Goal: Task Accomplishment & Management: Complete application form

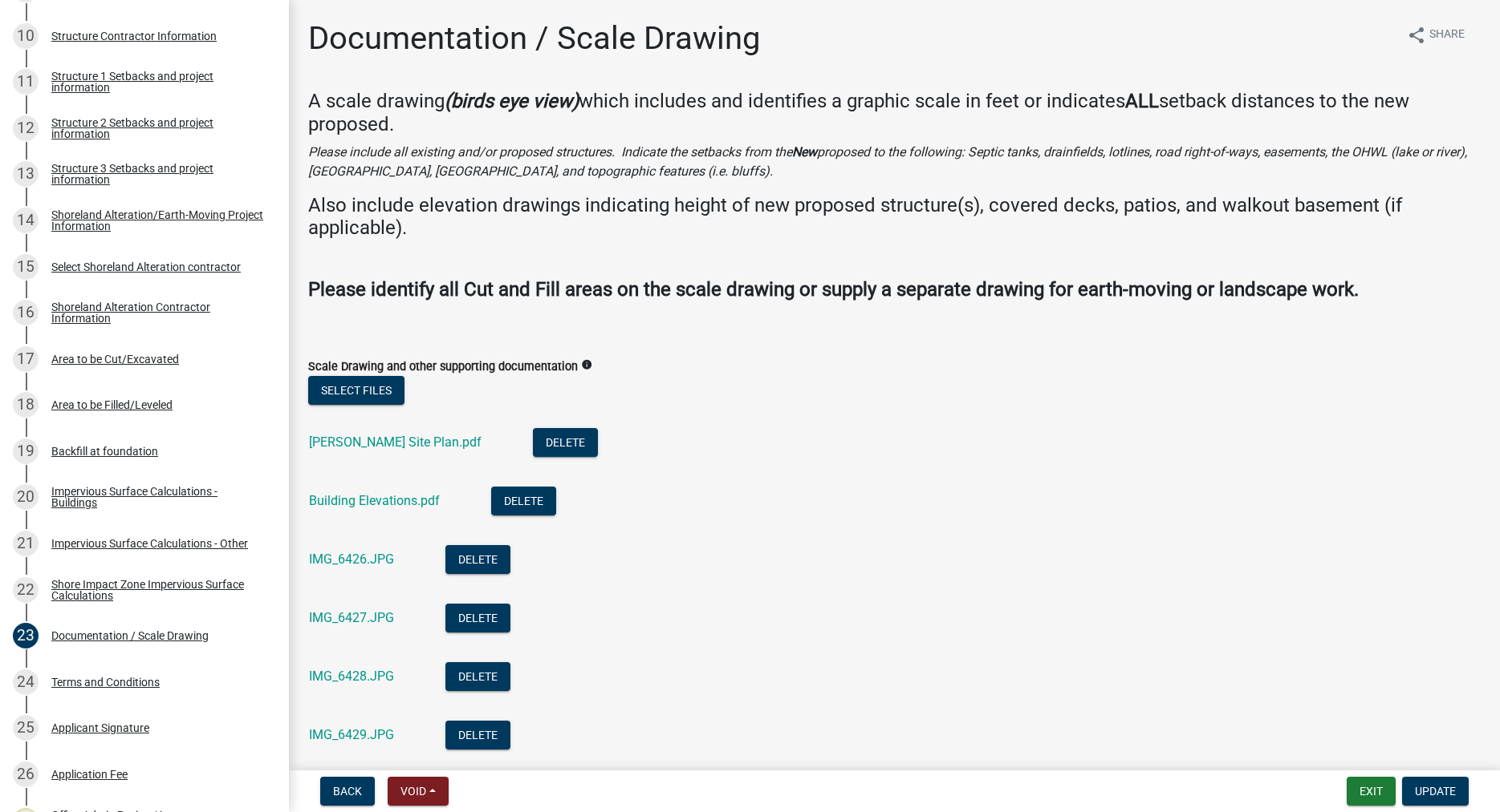
scroll to position [515, 0]
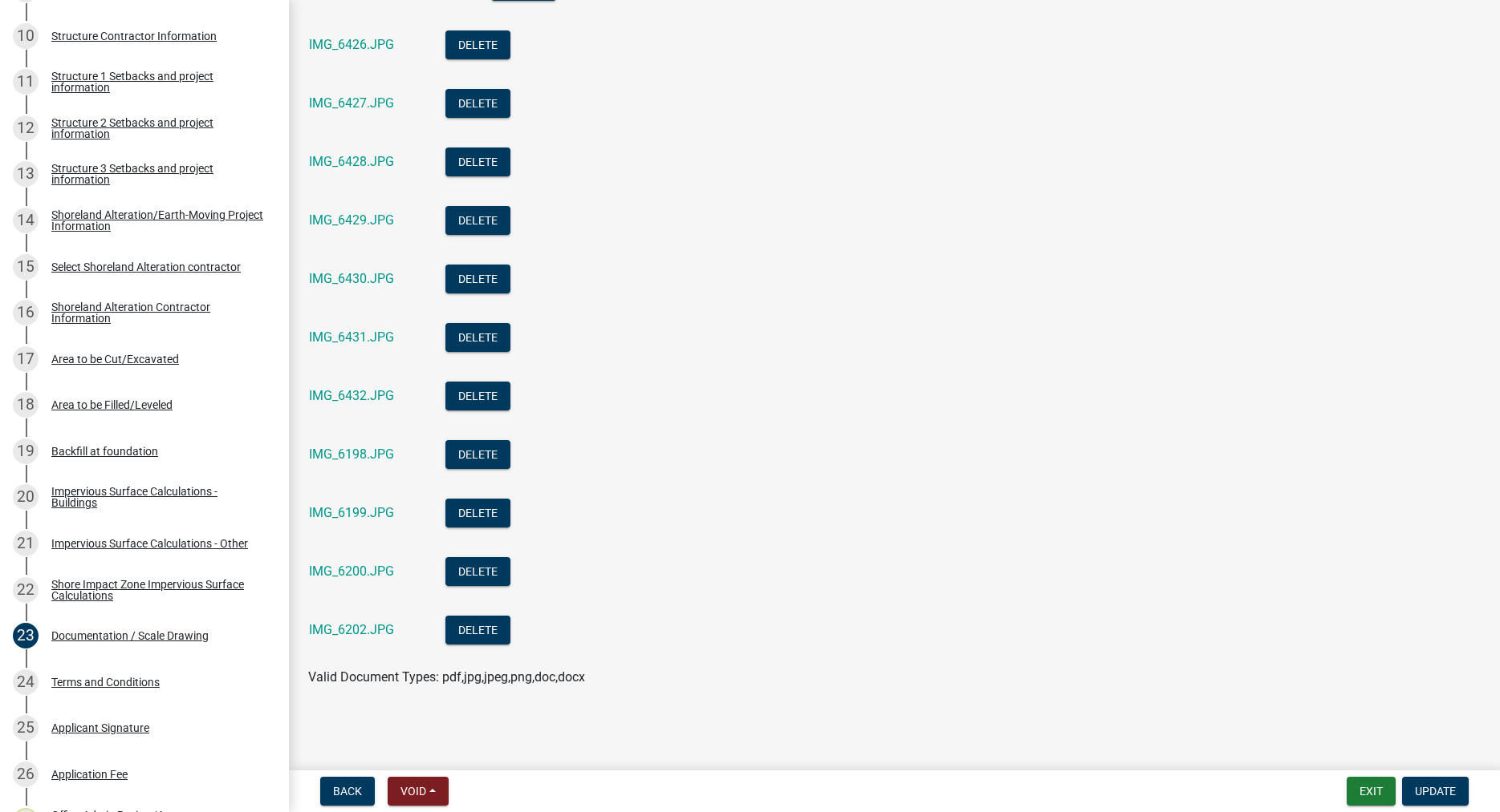
click at [365, 287] on div "IMG_6430.JPG" at bounding box center [364, 280] width 111 height 32
click at [363, 267] on div "IMG_6430.JPG" at bounding box center [364, 280] width 111 height 32
click at [361, 282] on link "IMG_6430.JPG" at bounding box center [351, 278] width 85 height 15
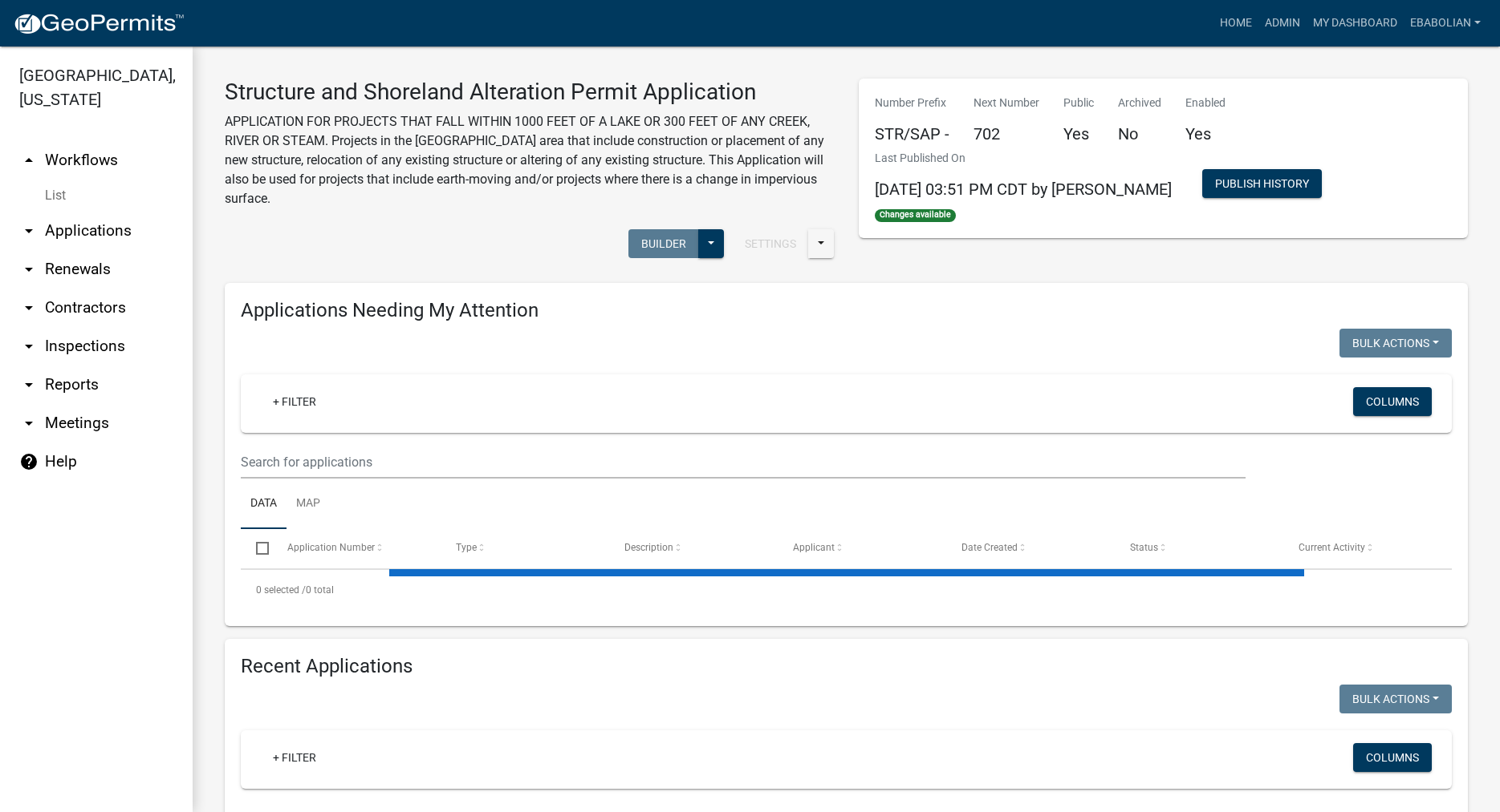
select select "3: 100"
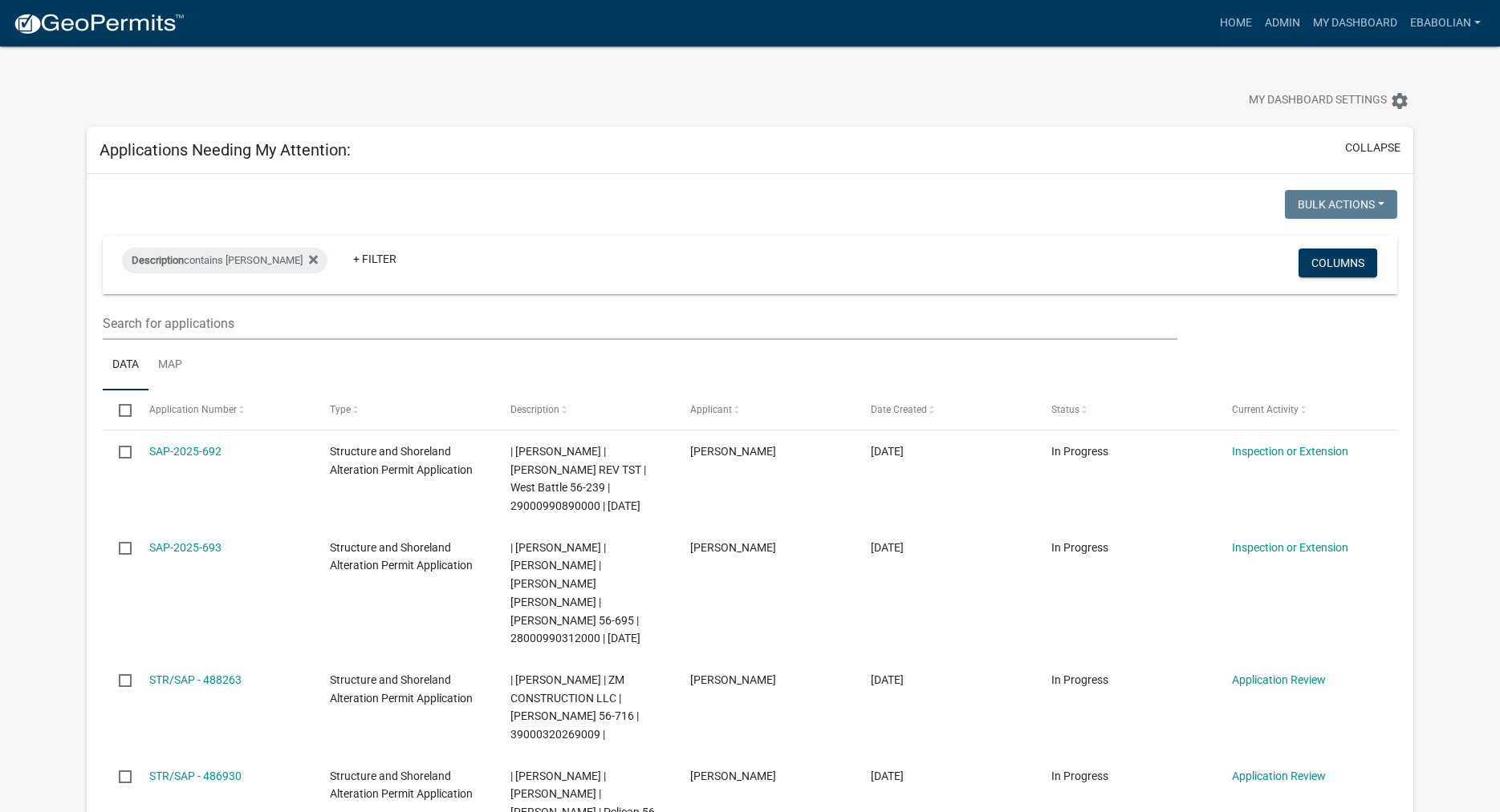
select select "3: 100"
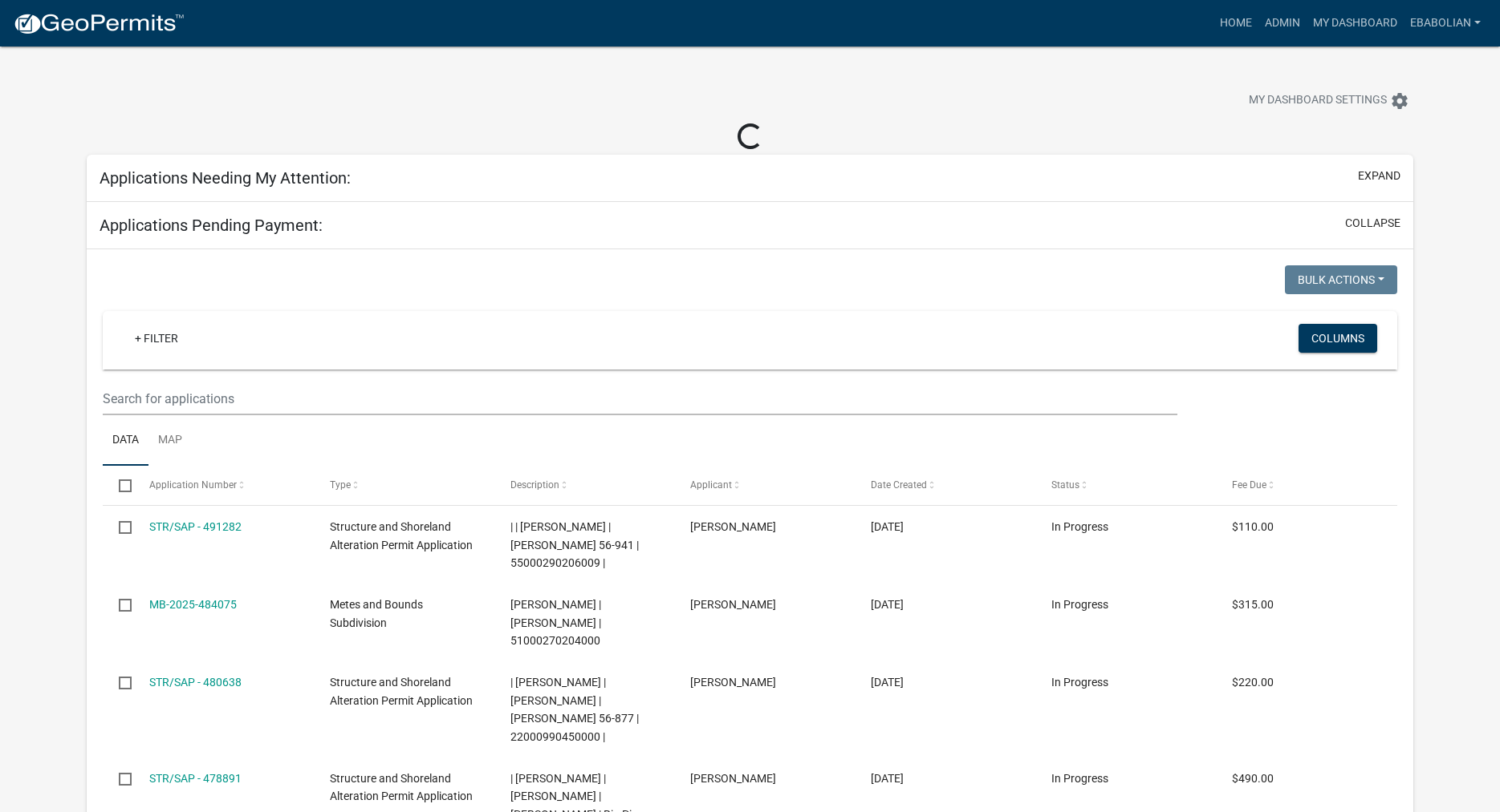
select select "3: 100"
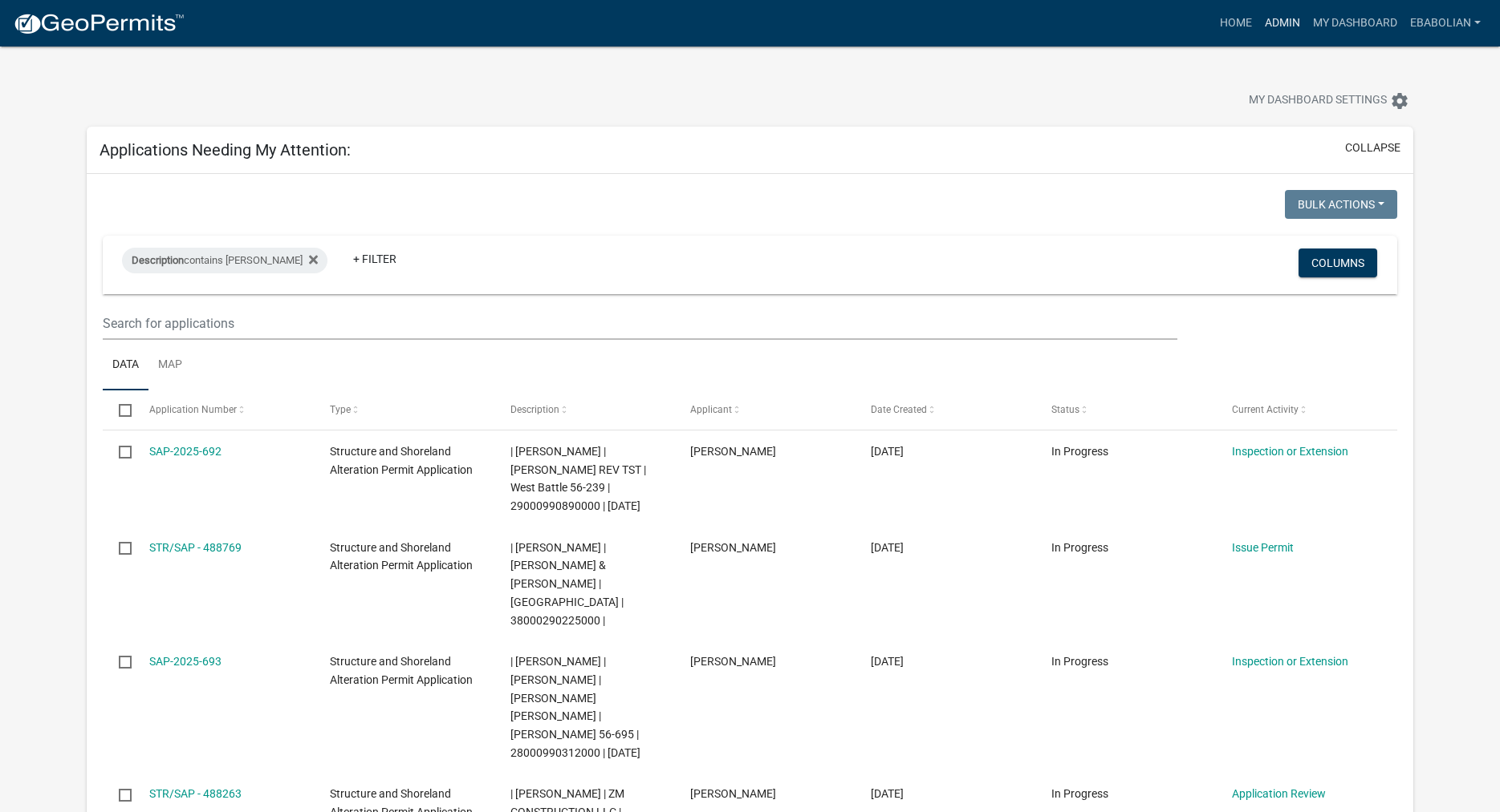
click at [1283, 25] on link "Admin" at bounding box center [1282, 23] width 48 height 30
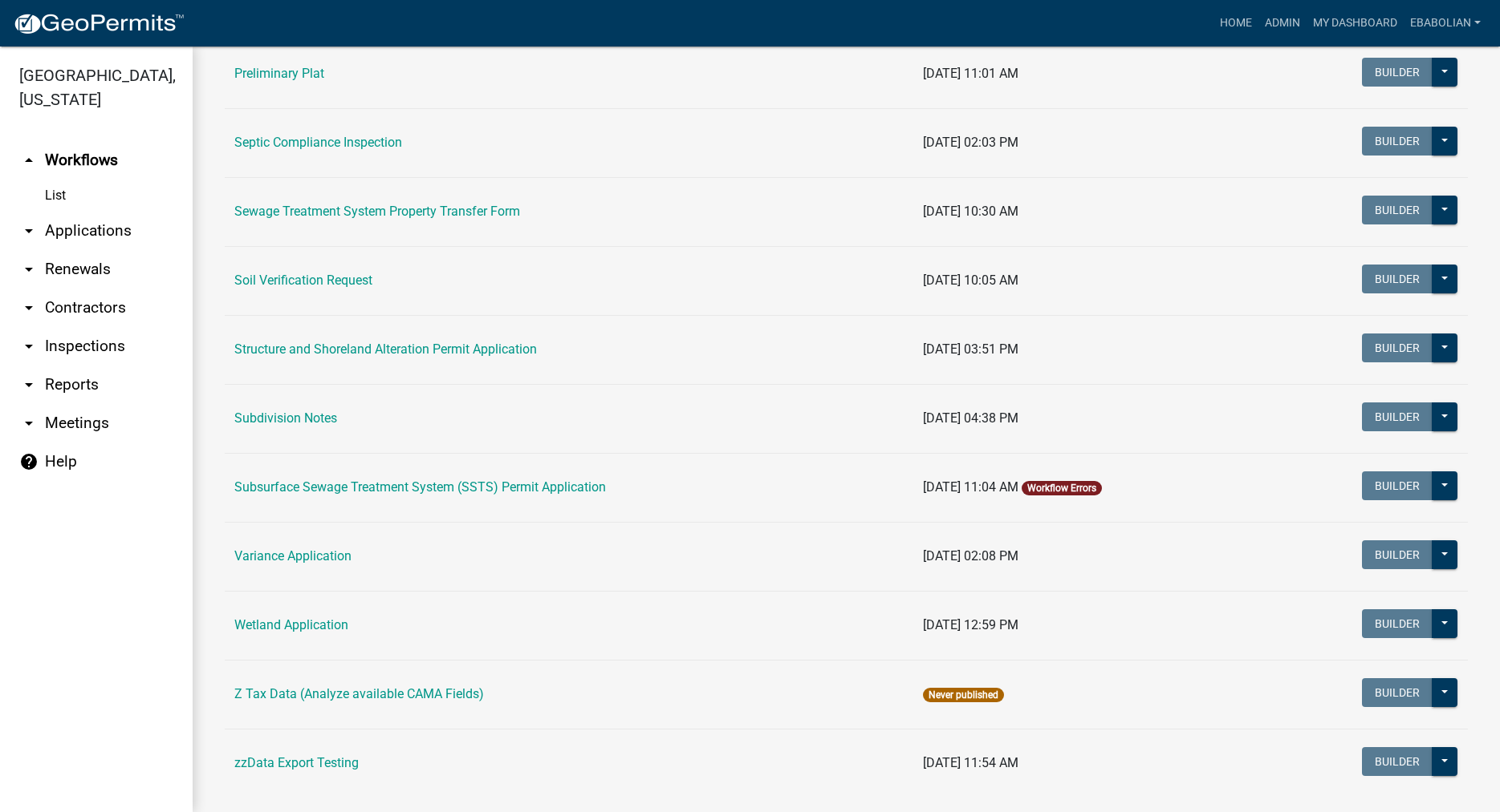
scroll to position [821, 0]
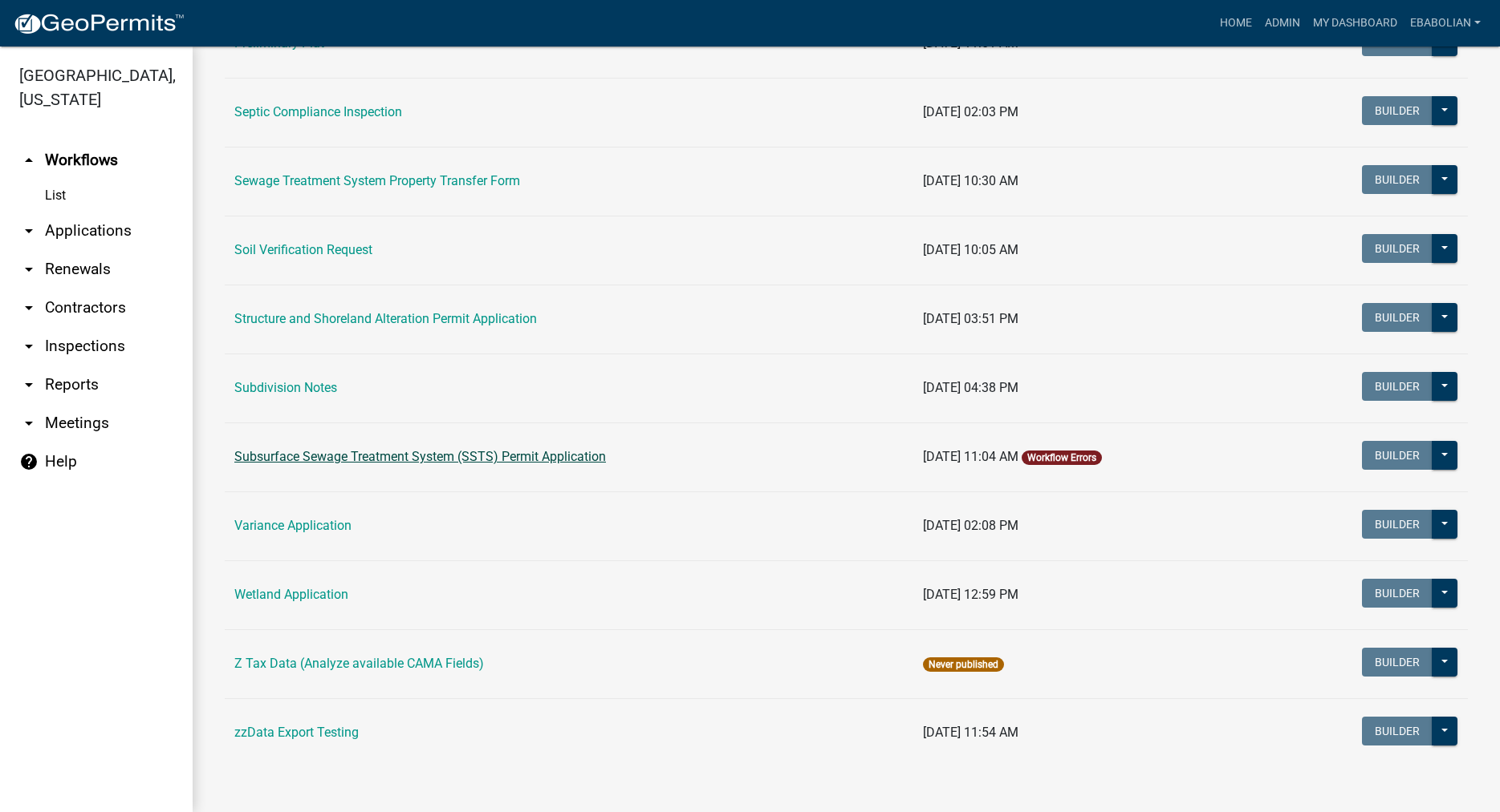
click at [442, 464] on link "Subsurface Sewage Treatment System (SSTS) Permit Application" at bounding box center [420, 456] width 372 height 15
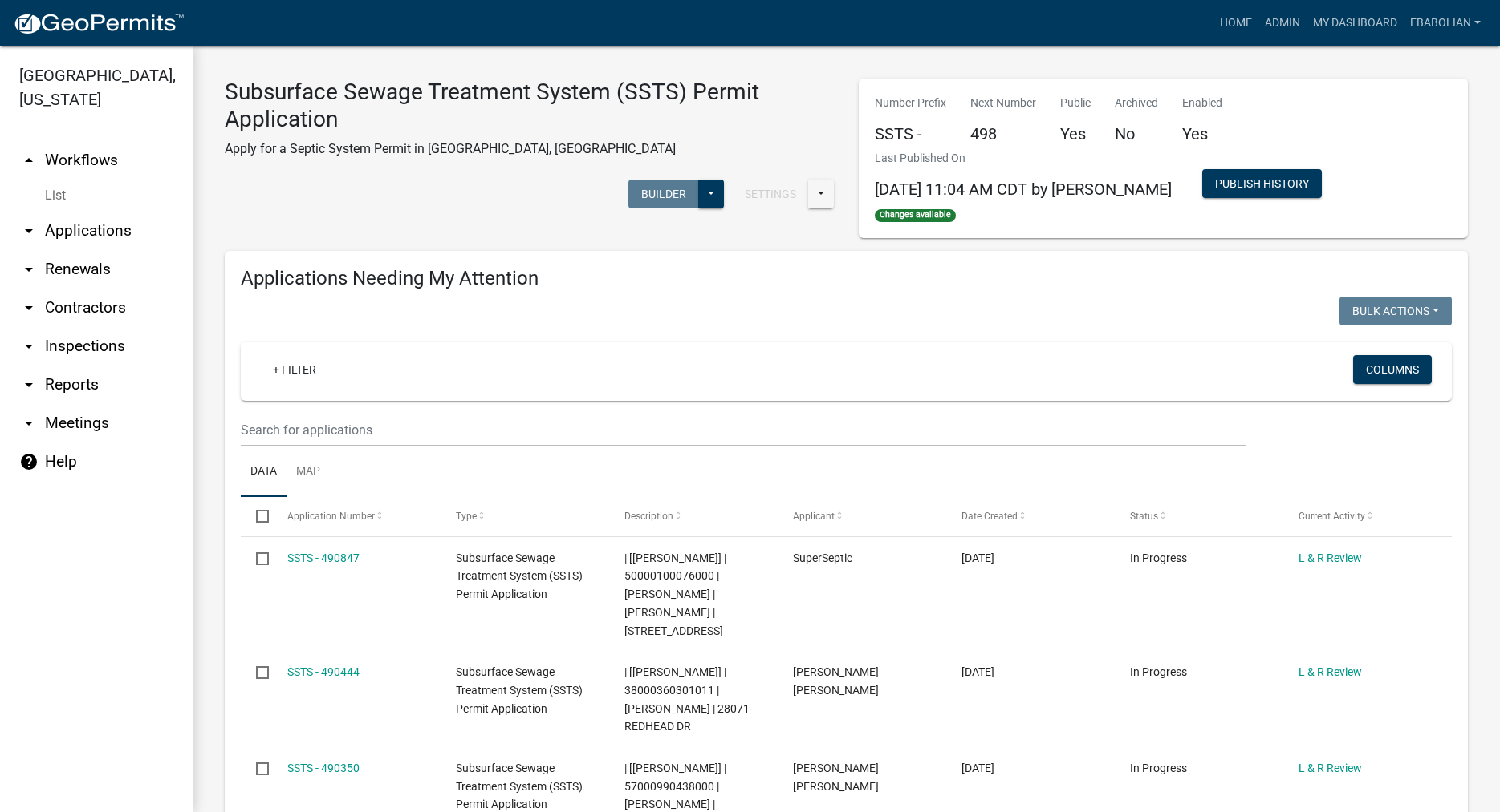
select select "3: 100"
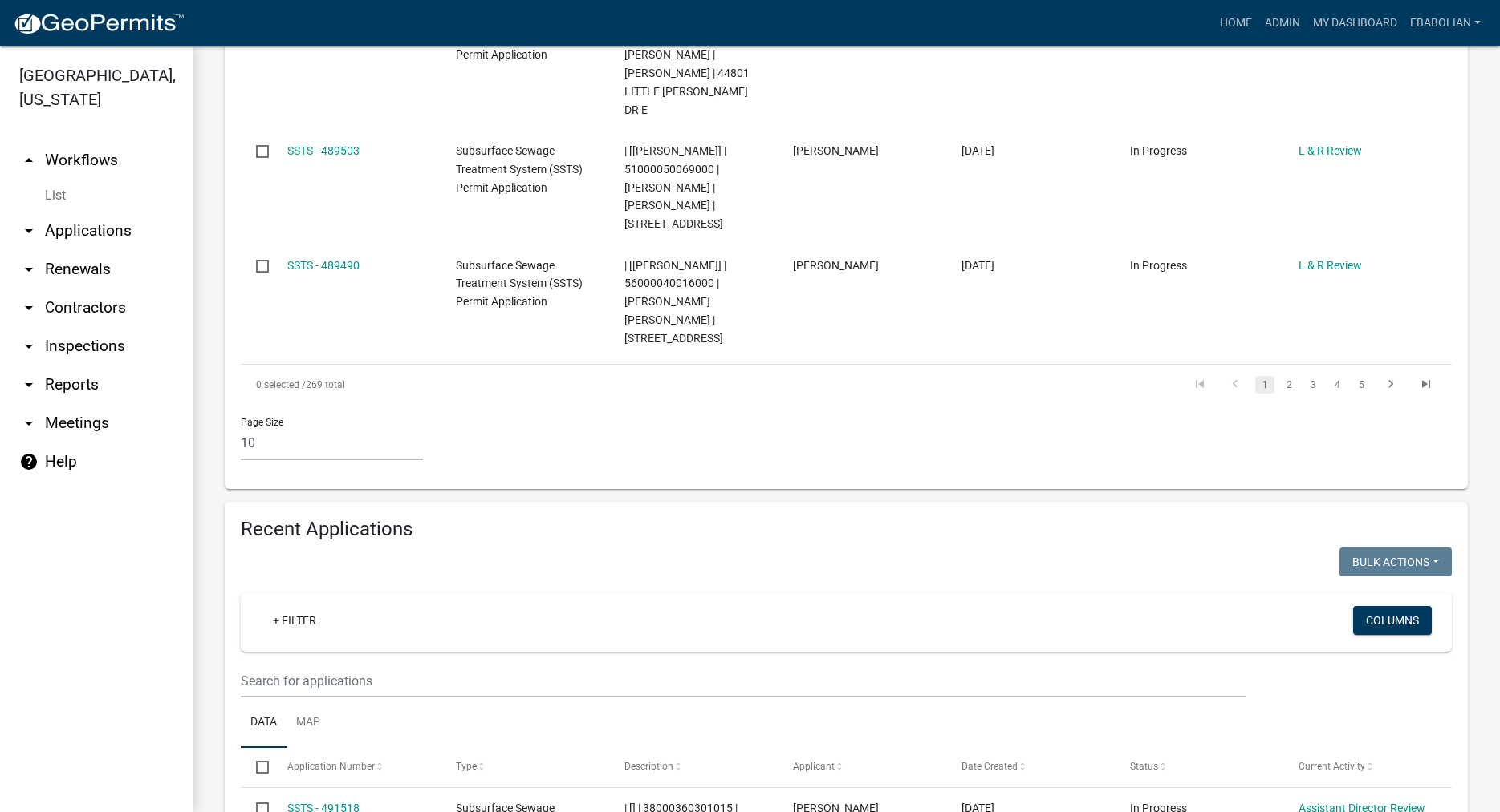
scroll to position [1280, 0]
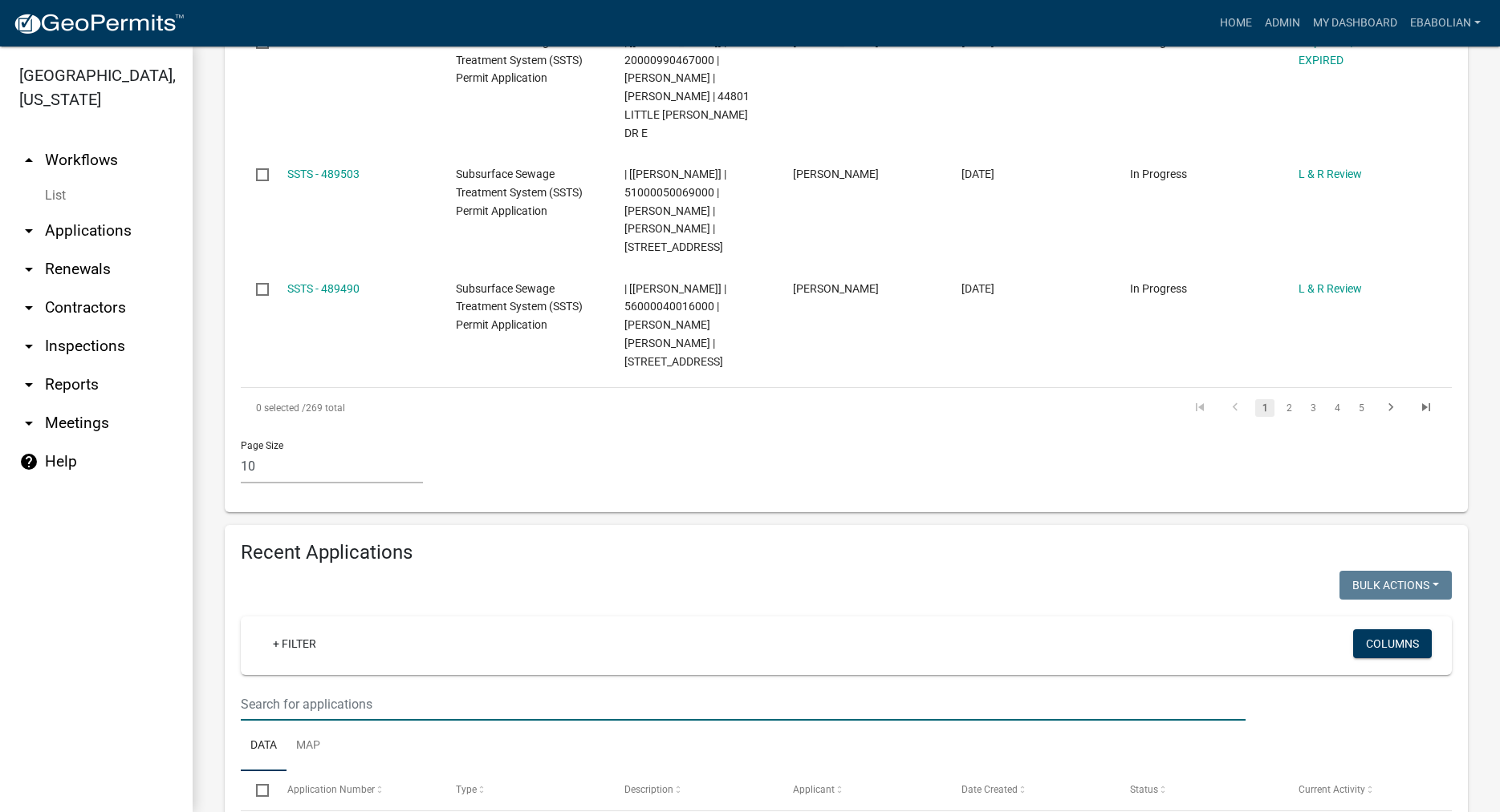
click at [320, 688] on input "text" at bounding box center [743, 704] width 1004 height 32
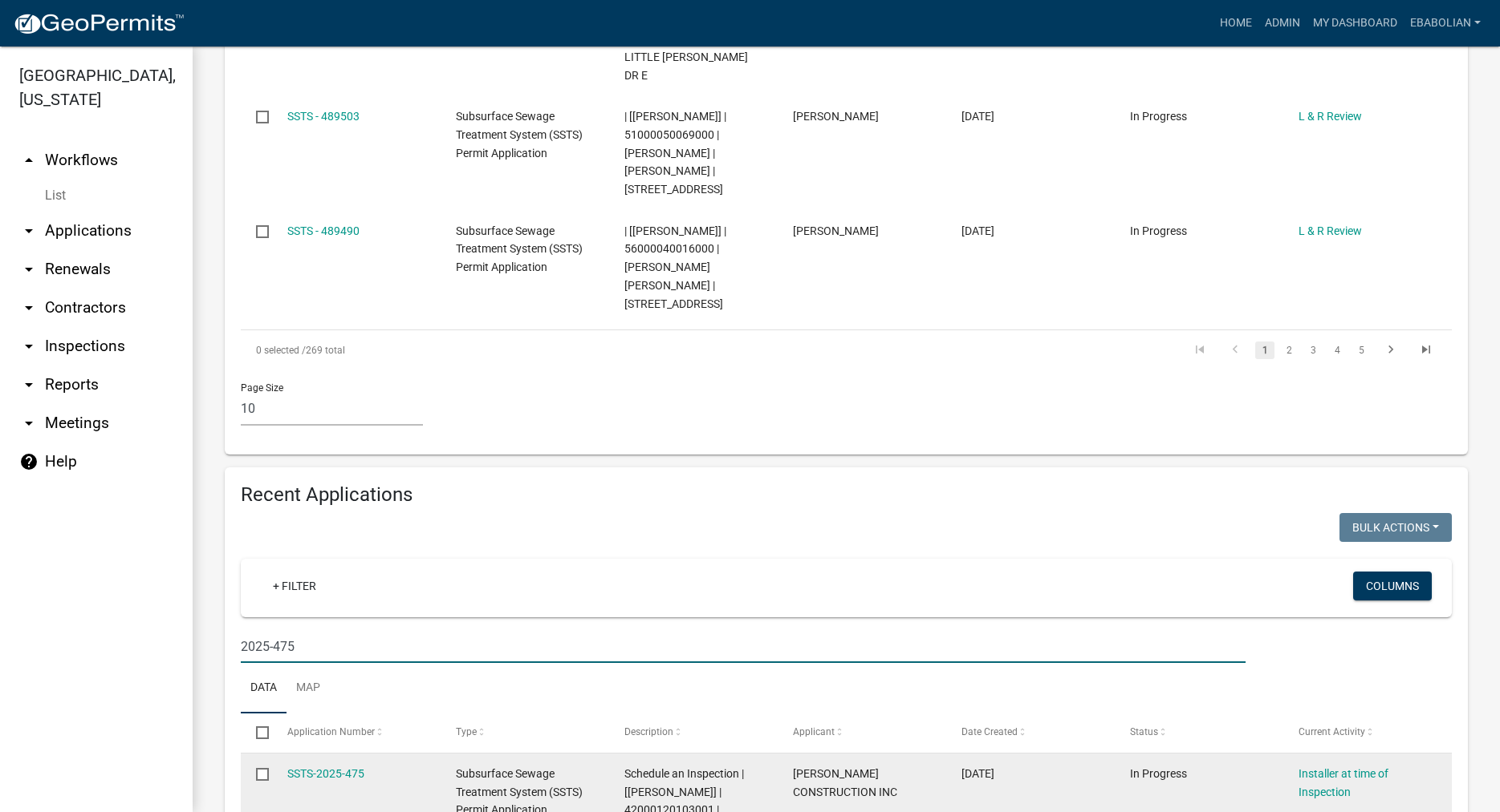
scroll to position [1414, 0]
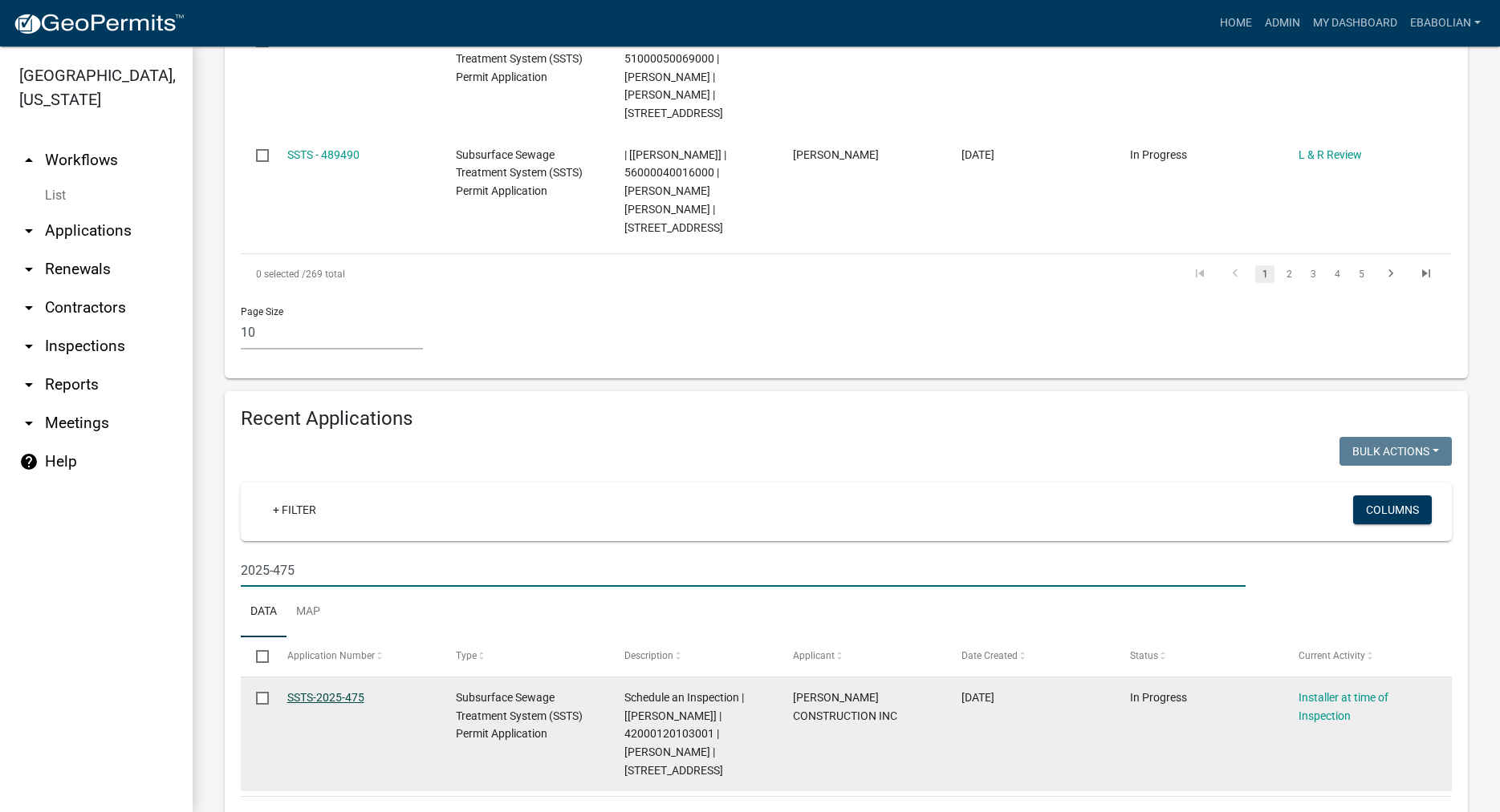
type input "2025-475"
click at [338, 691] on link "SSTS-2025-475" at bounding box center [326, 697] width 77 height 13
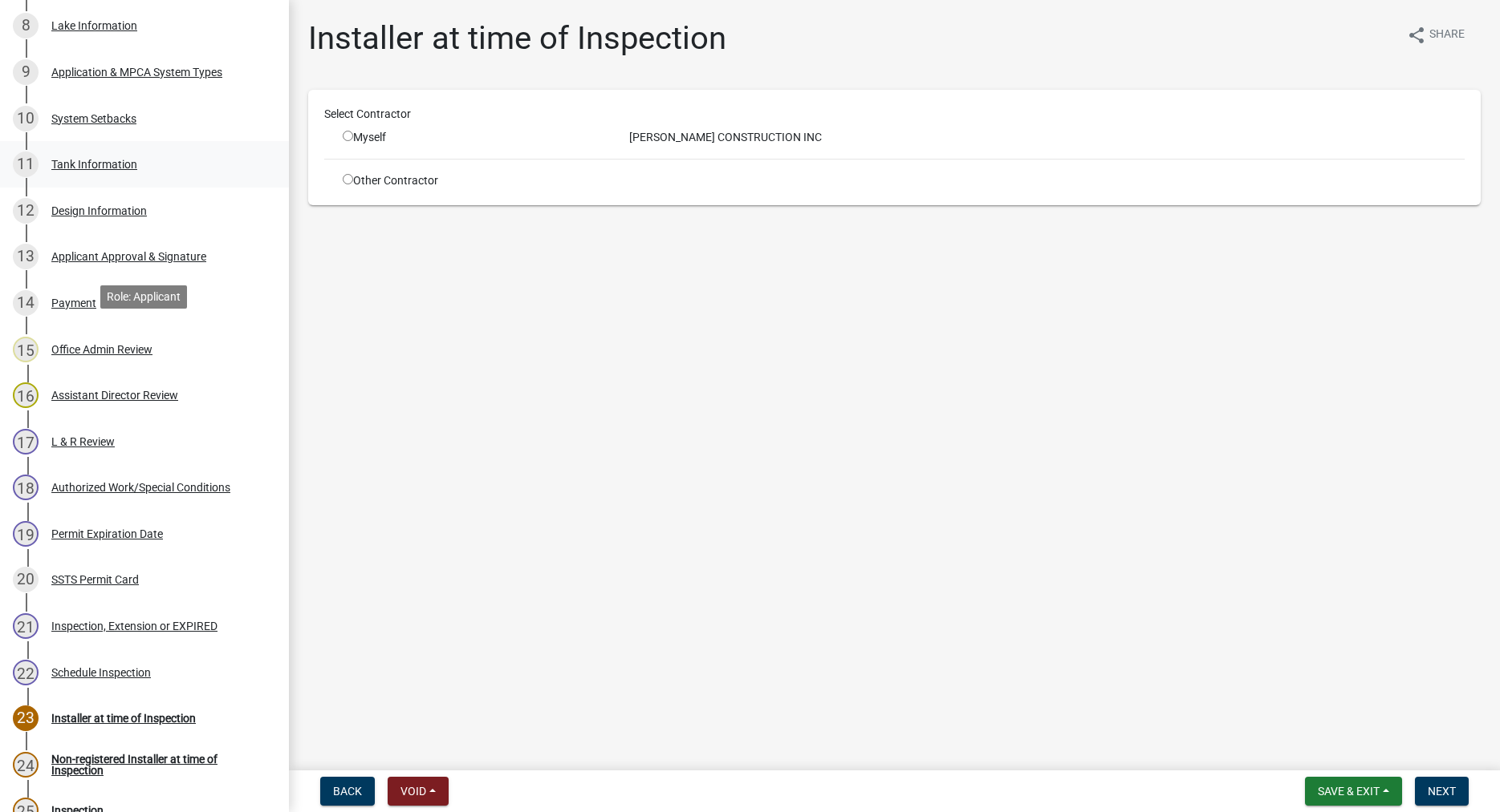
scroll to position [818, 0]
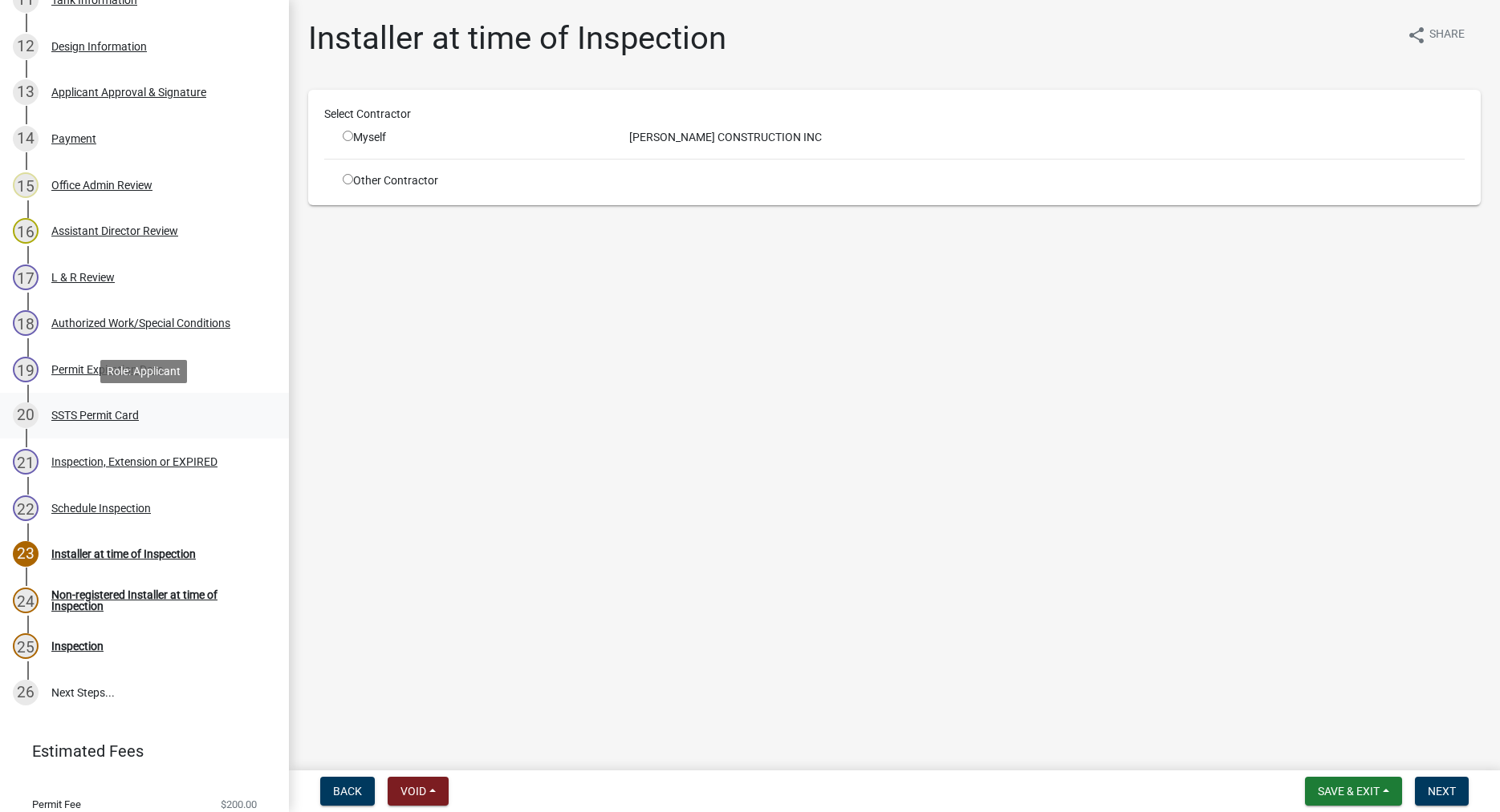
click at [119, 418] on div "SSTS Permit Card" at bounding box center [94, 415] width 88 height 11
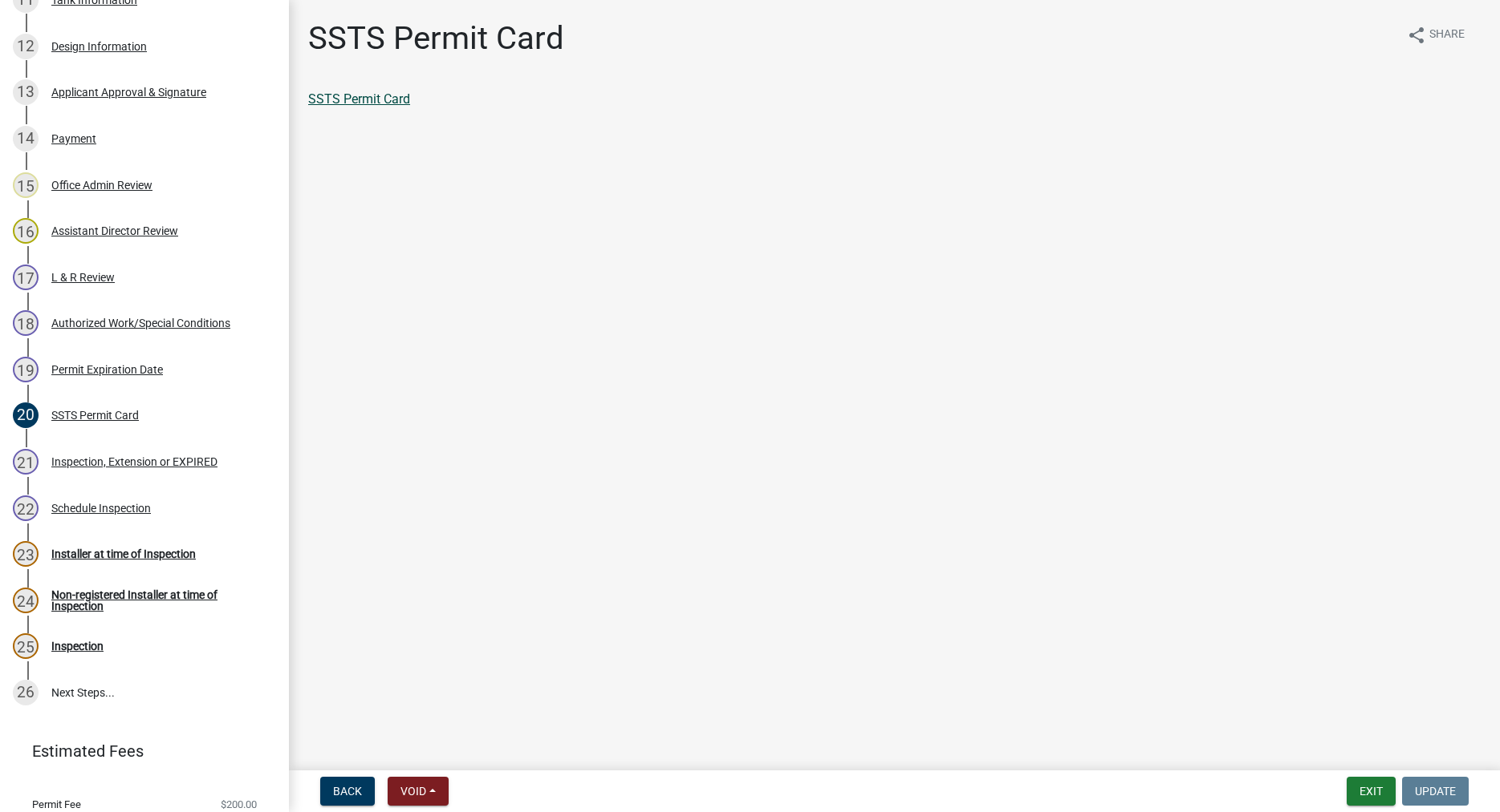
click at [378, 101] on link "SSTS Permit Card" at bounding box center [359, 98] width 102 height 15
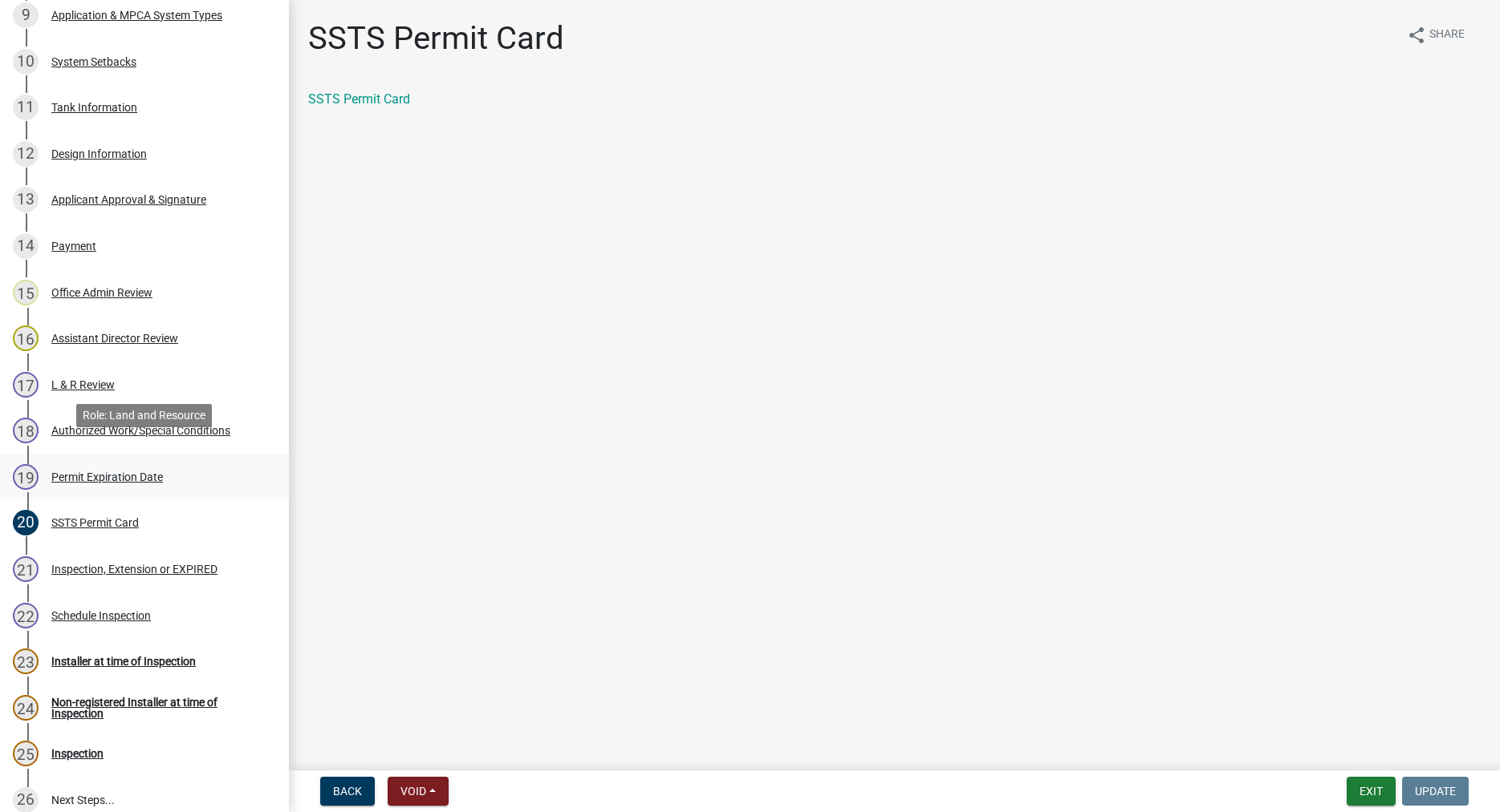
scroll to position [625, 0]
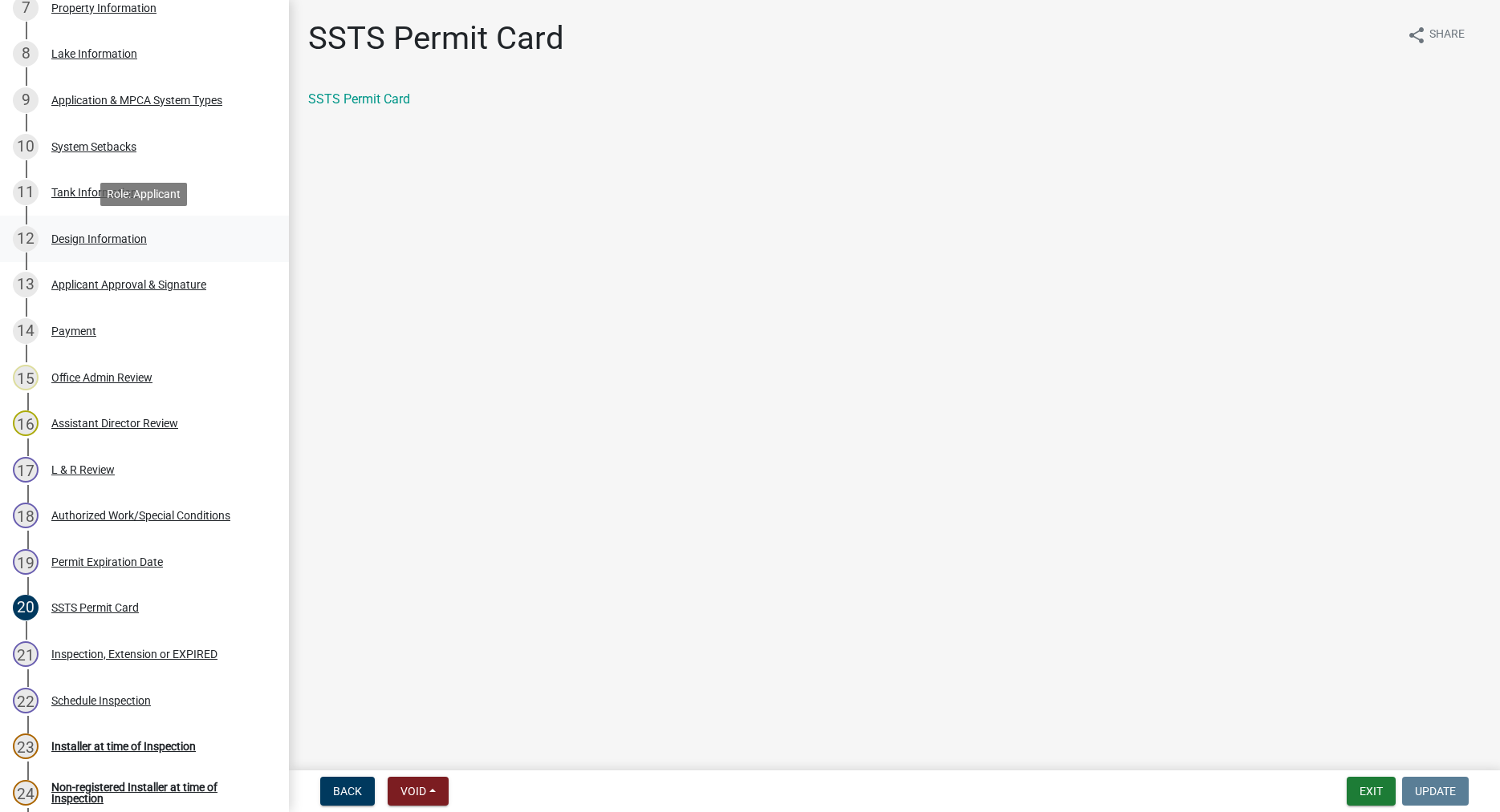
click at [99, 242] on div "Design Information" at bounding box center [98, 238] width 95 height 11
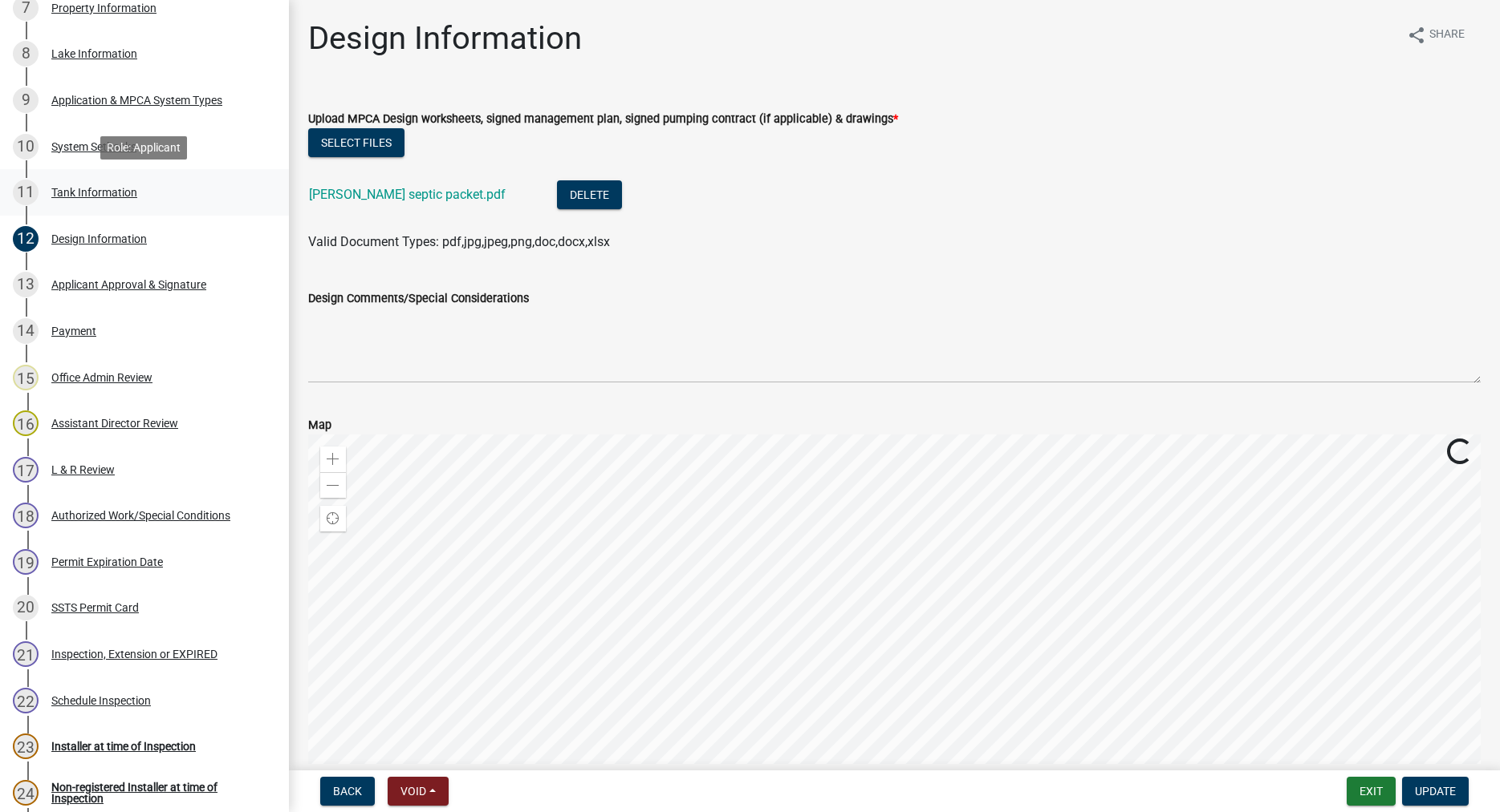
click at [72, 194] on div "Tank Information" at bounding box center [93, 192] width 86 height 11
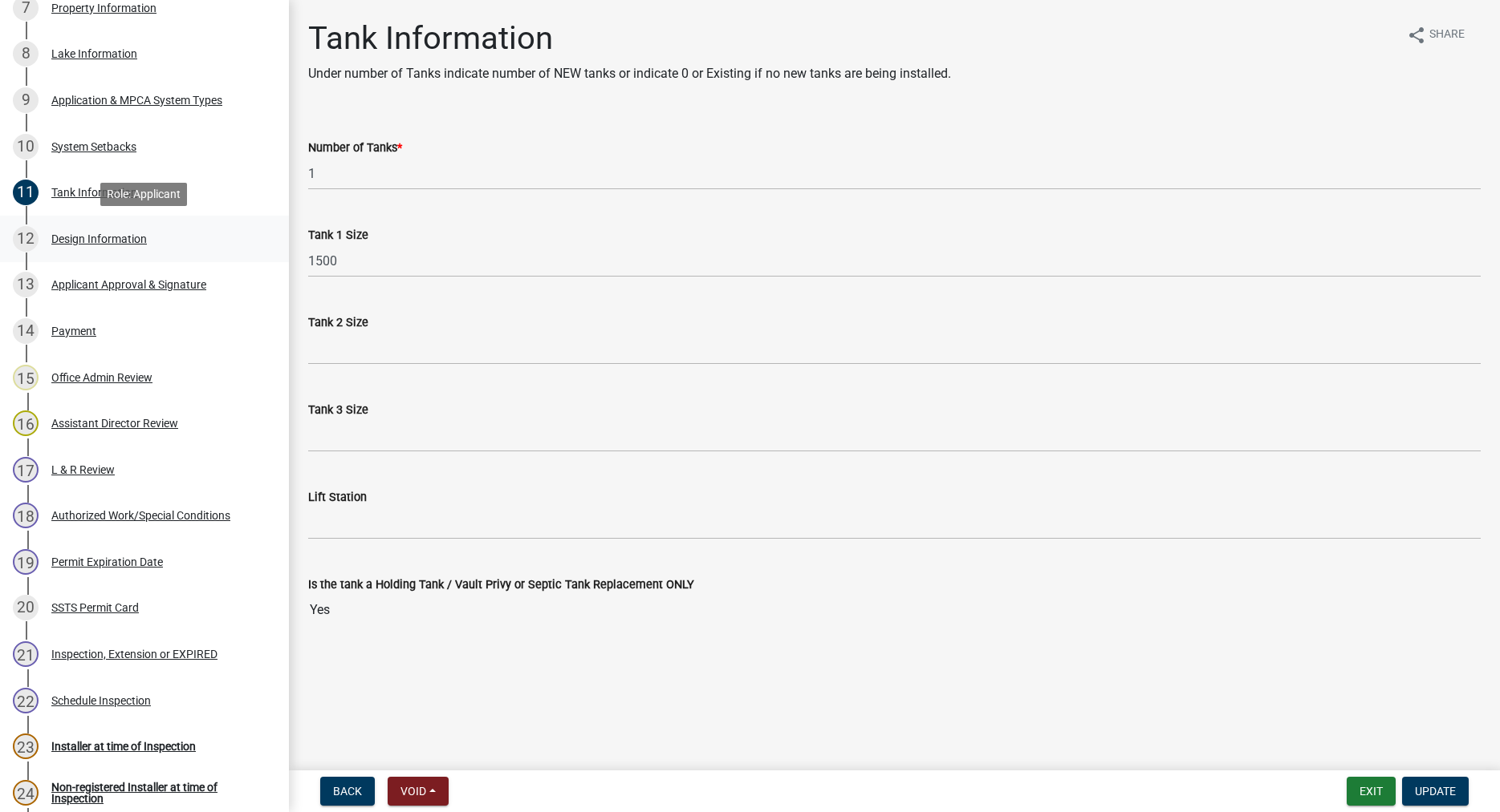
click at [82, 240] on div "Design Information" at bounding box center [98, 238] width 95 height 11
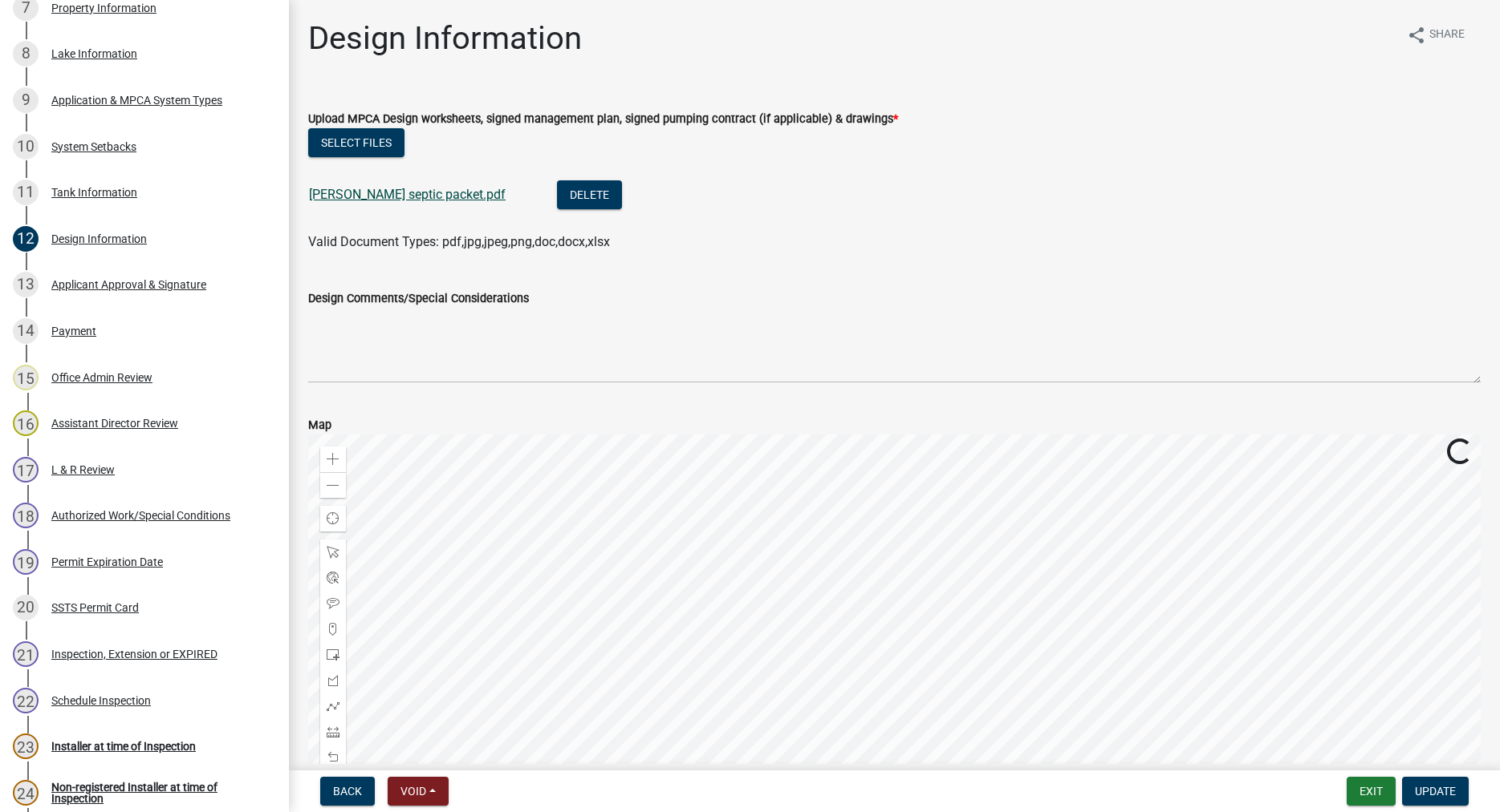
click at [414, 196] on link "justin miller septic packet.pdf" at bounding box center [407, 194] width 197 height 15
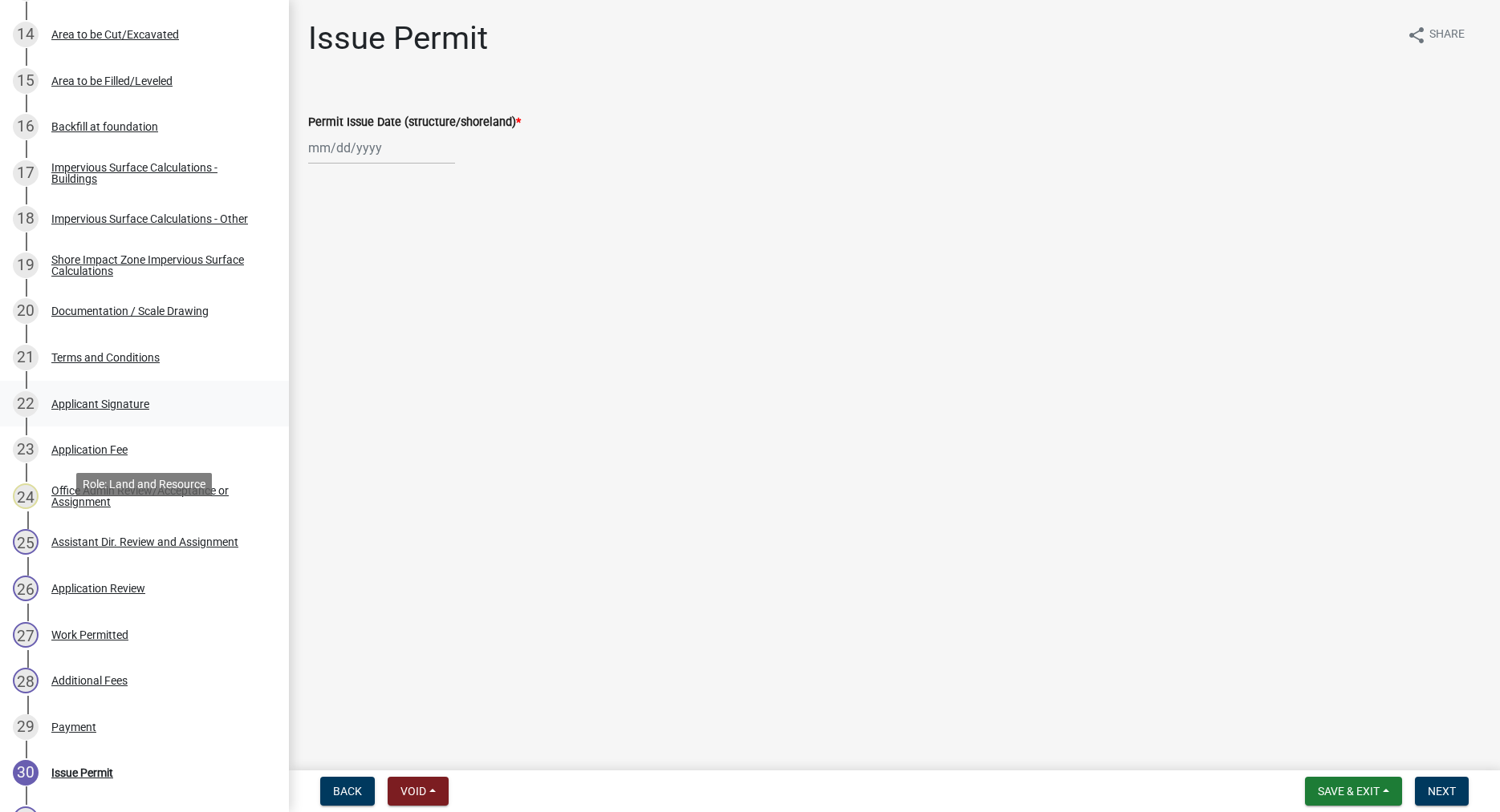
scroll to position [981, 0]
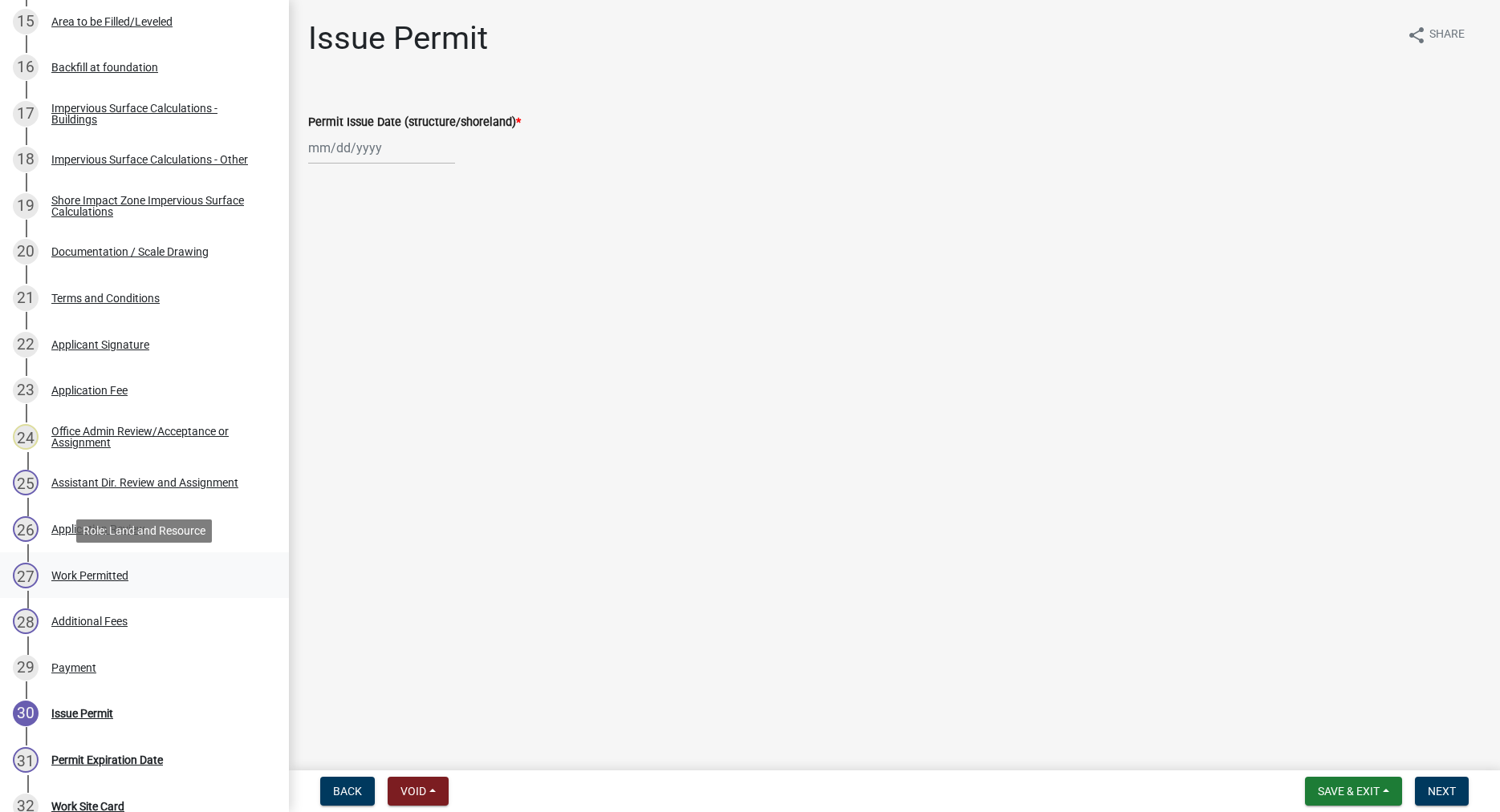
click at [109, 574] on div "Work Permitted" at bounding box center [90, 575] width 77 height 11
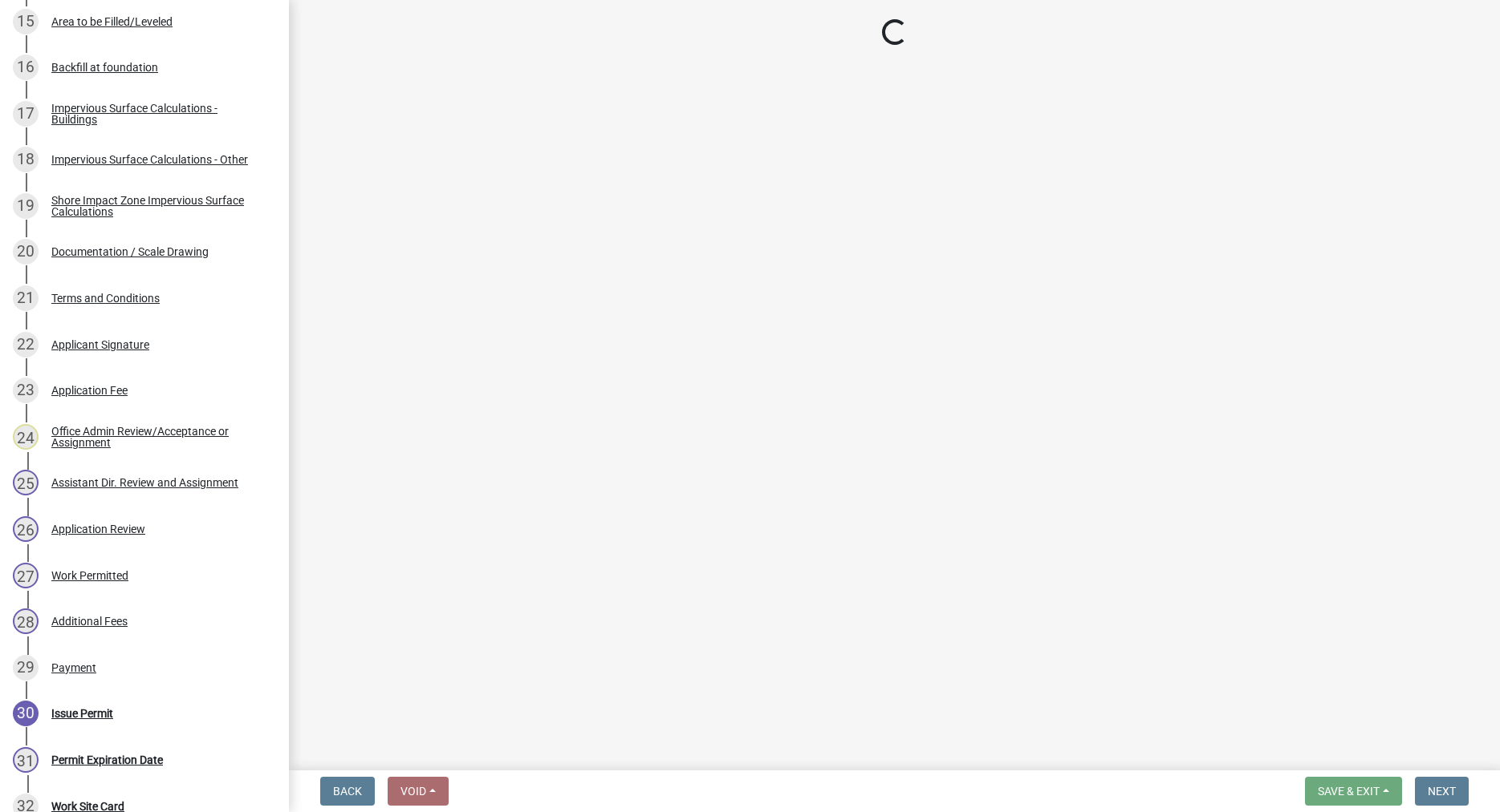
select select "f66be788-4dd6-459d-a9ec-6d83f4dfb709"
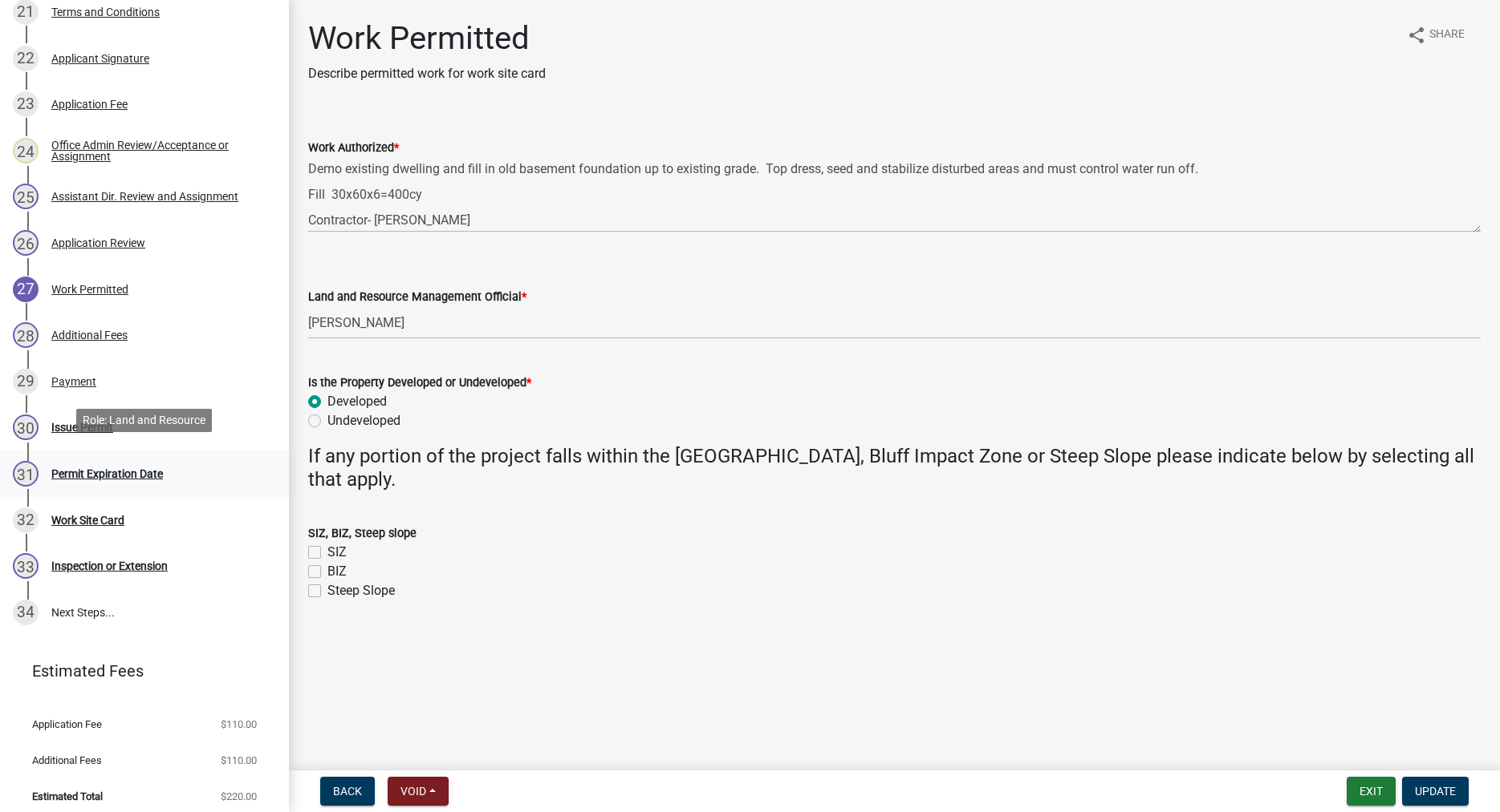
scroll to position [1277, 0]
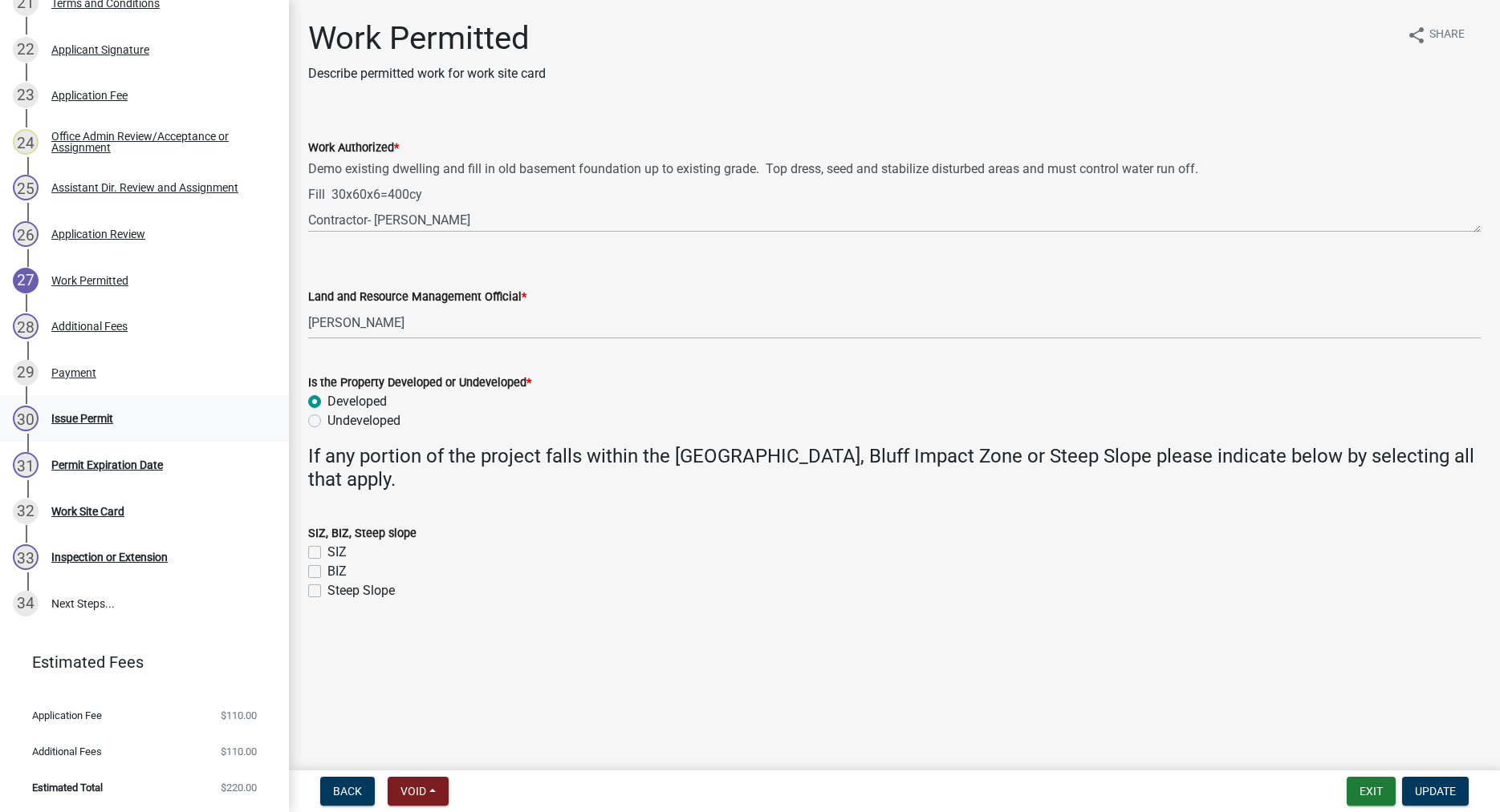
click at [99, 420] on div "Issue Permit" at bounding box center [82, 418] width 62 height 11
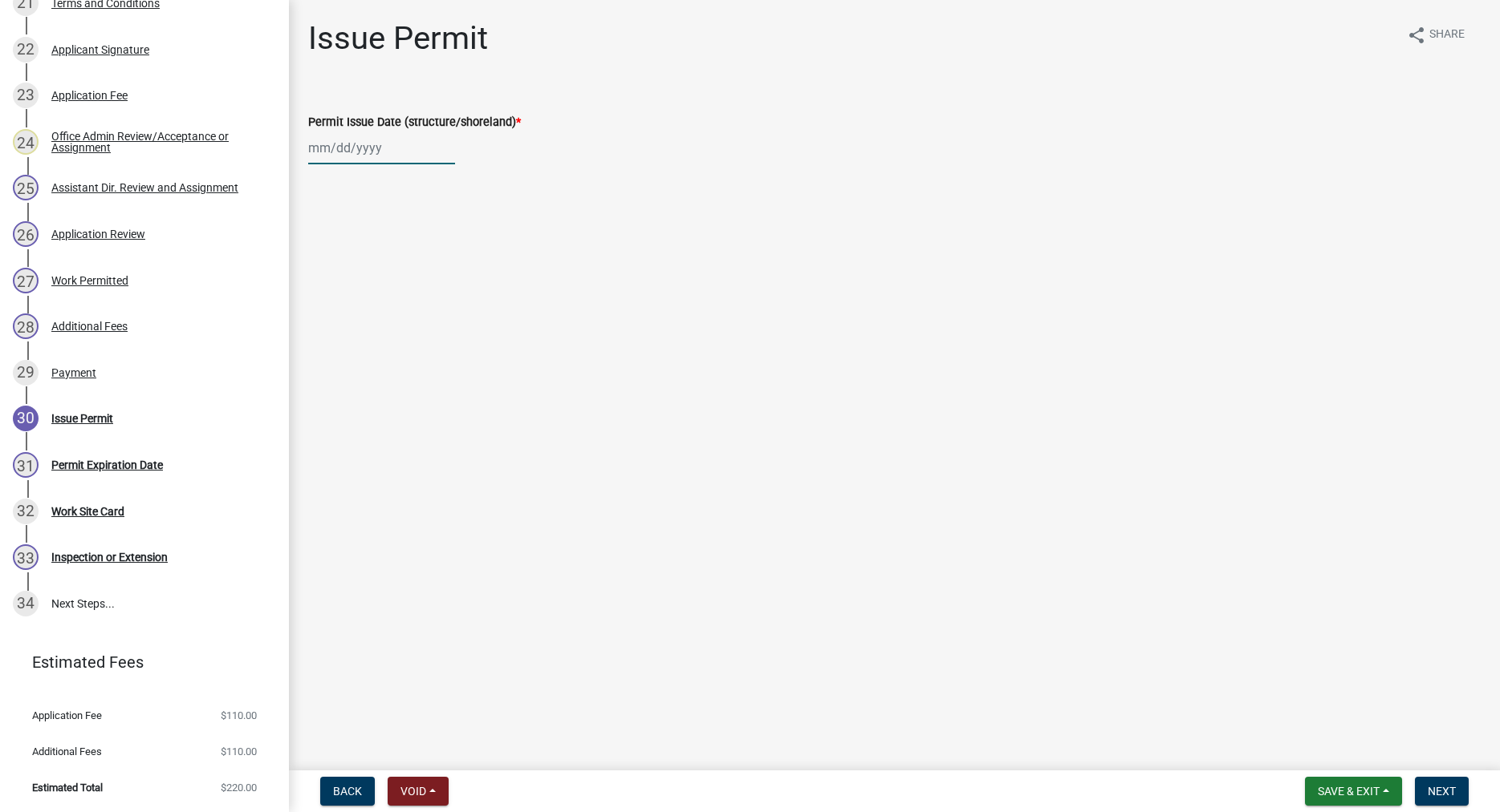
click at [354, 159] on input "Permit Issue Date (structure/shoreland) *" at bounding box center [381, 147] width 147 height 32
select select "10"
select select "2025"
click at [323, 287] on div "13" at bounding box center [325, 285] width 26 height 26
type input "[DATE]"
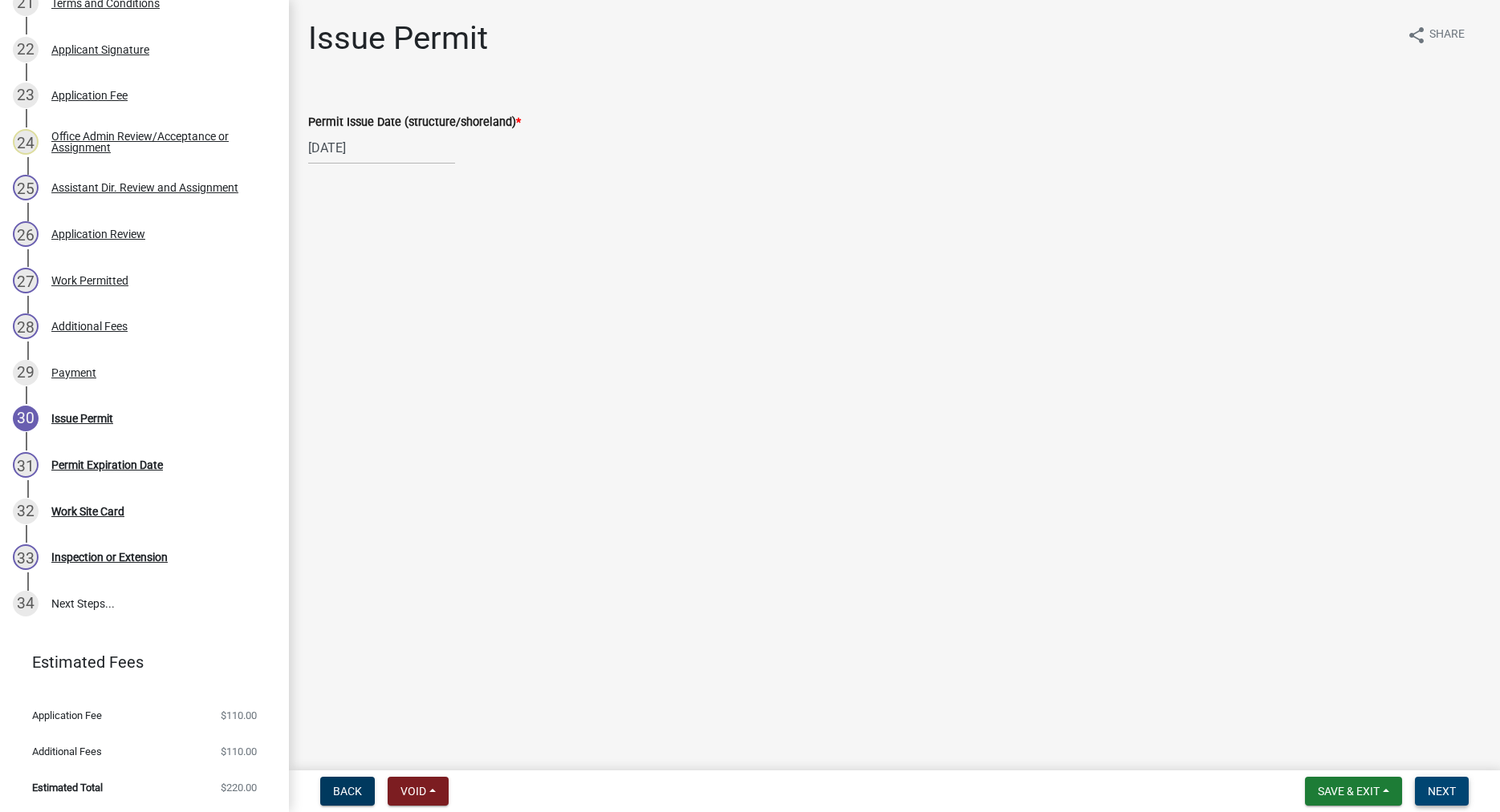
click at [1450, 793] on span "Next" at bounding box center [1441, 791] width 29 height 13
click at [1434, 784] on button "Next" at bounding box center [1441, 790] width 54 height 29
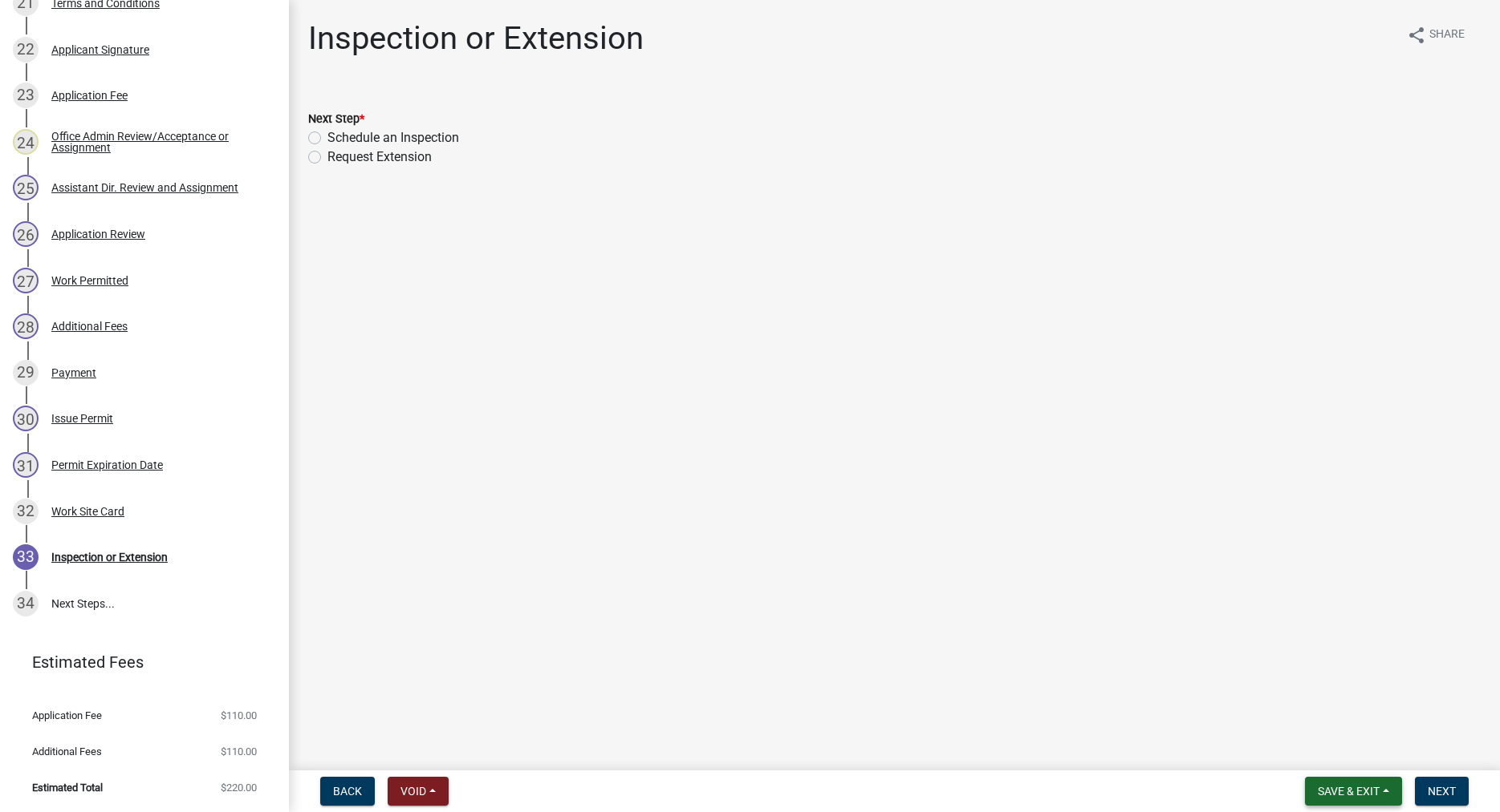
click at [1344, 785] on span "Save & Exit" at bounding box center [1348, 791] width 62 height 13
click at [1317, 754] on button "Save & Exit" at bounding box center [1338, 749] width 129 height 38
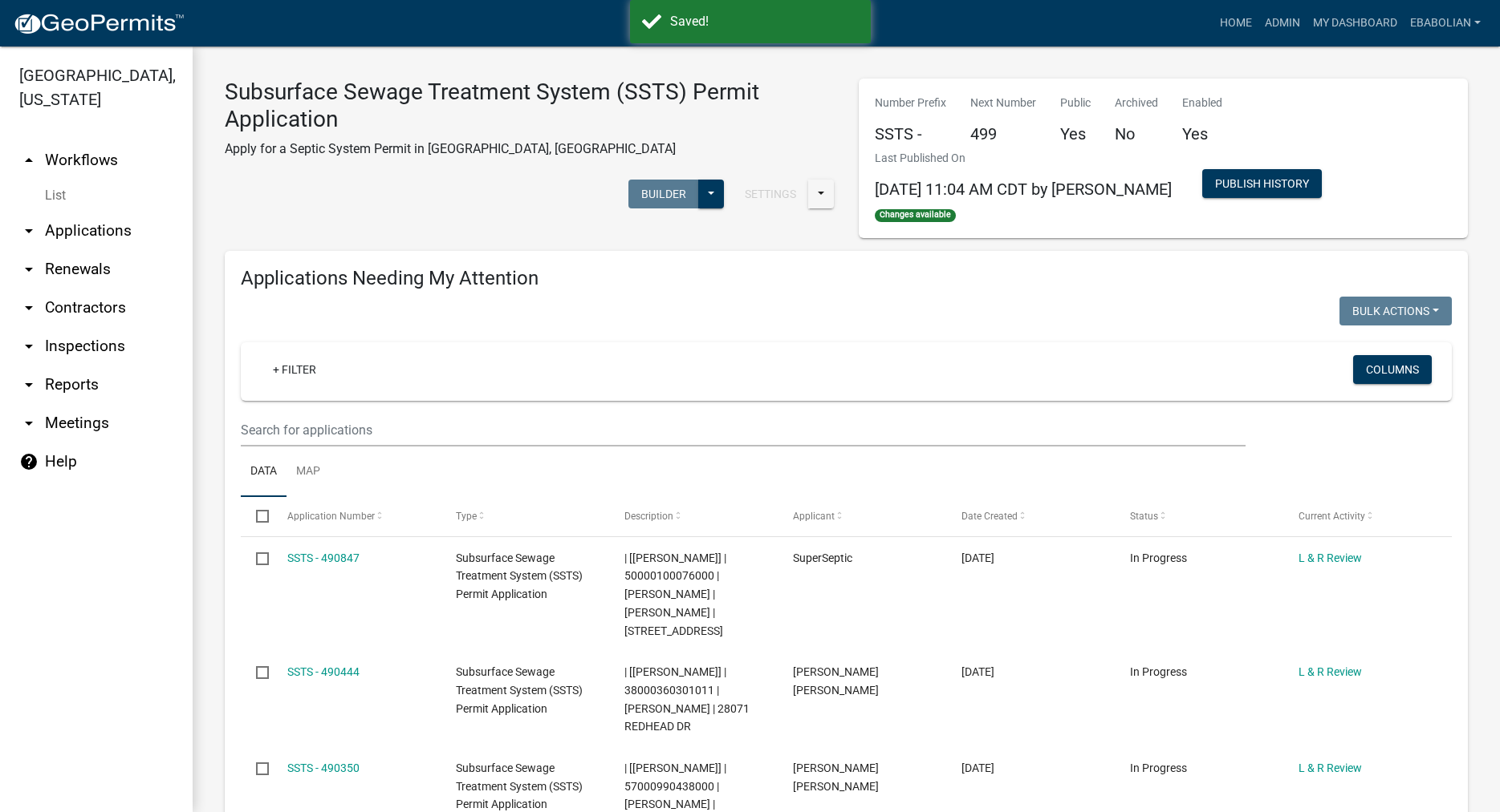
select select "3: 100"
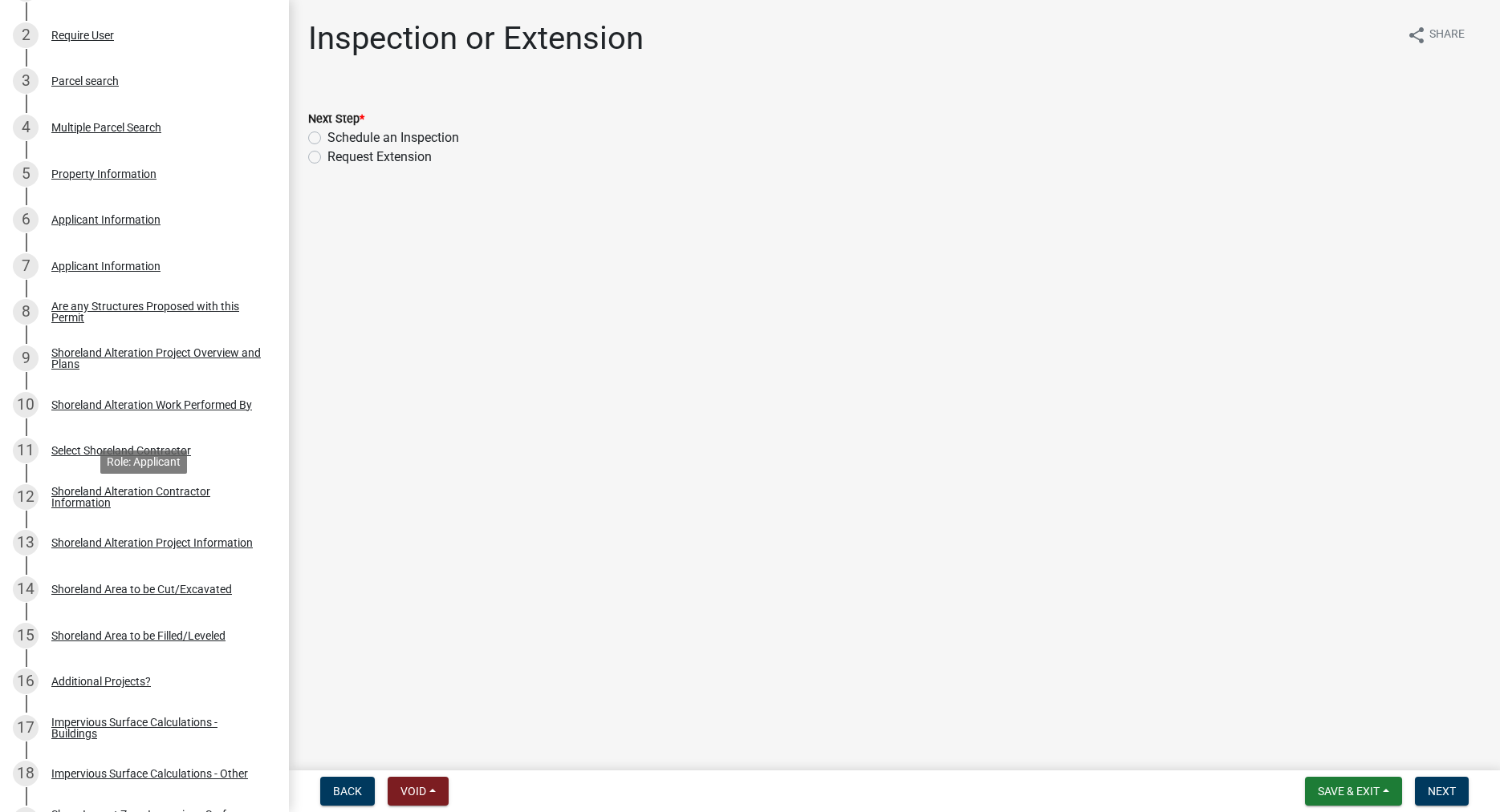
scroll to position [327, 0]
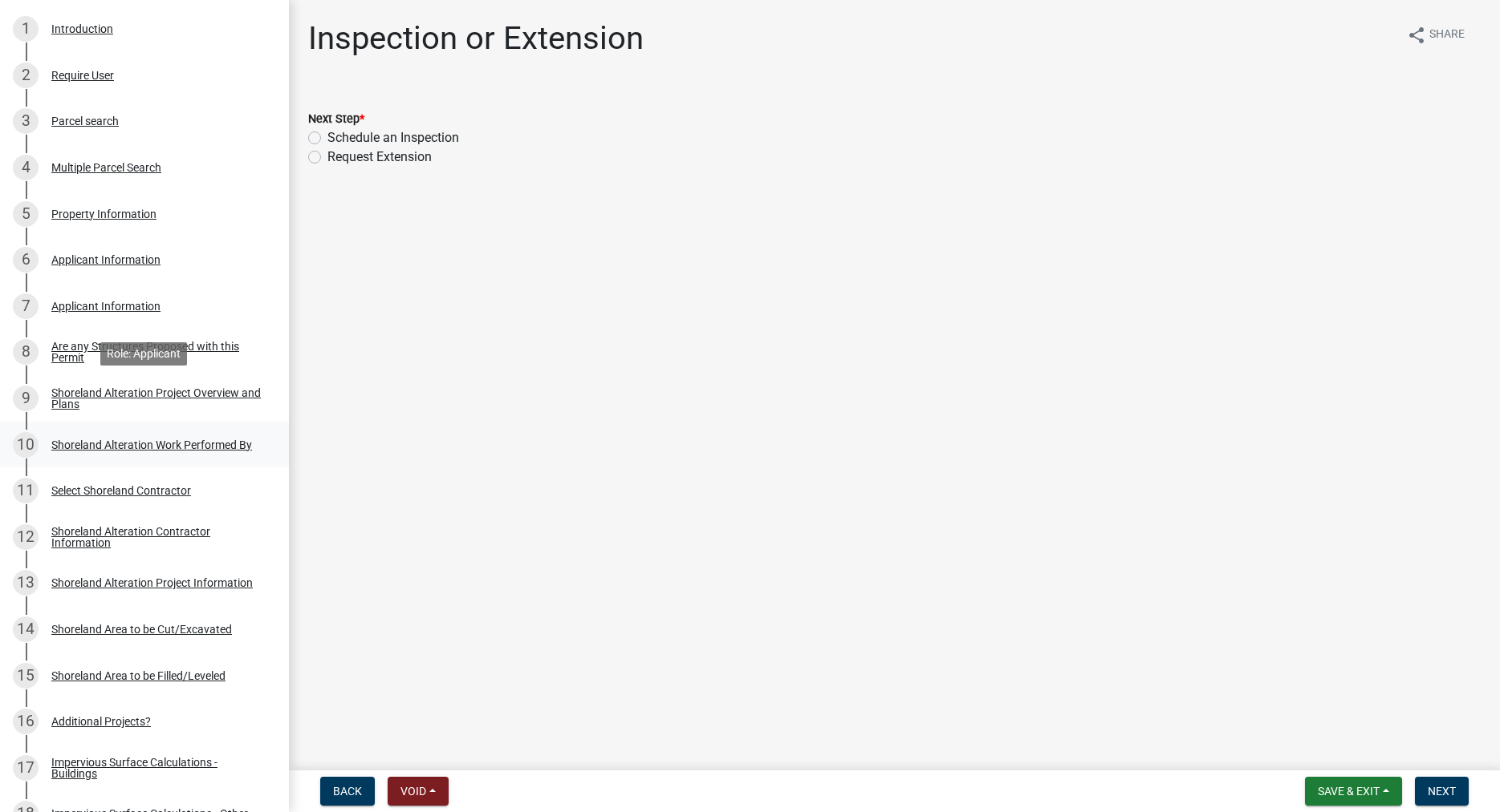
drag, startPoint x: 69, startPoint y: 393, endPoint x: 220, endPoint y: 461, distance: 165.6
click at [69, 392] on div "Shoreland Alteration Project Overview and Plans" at bounding box center [156, 398] width 211 height 23
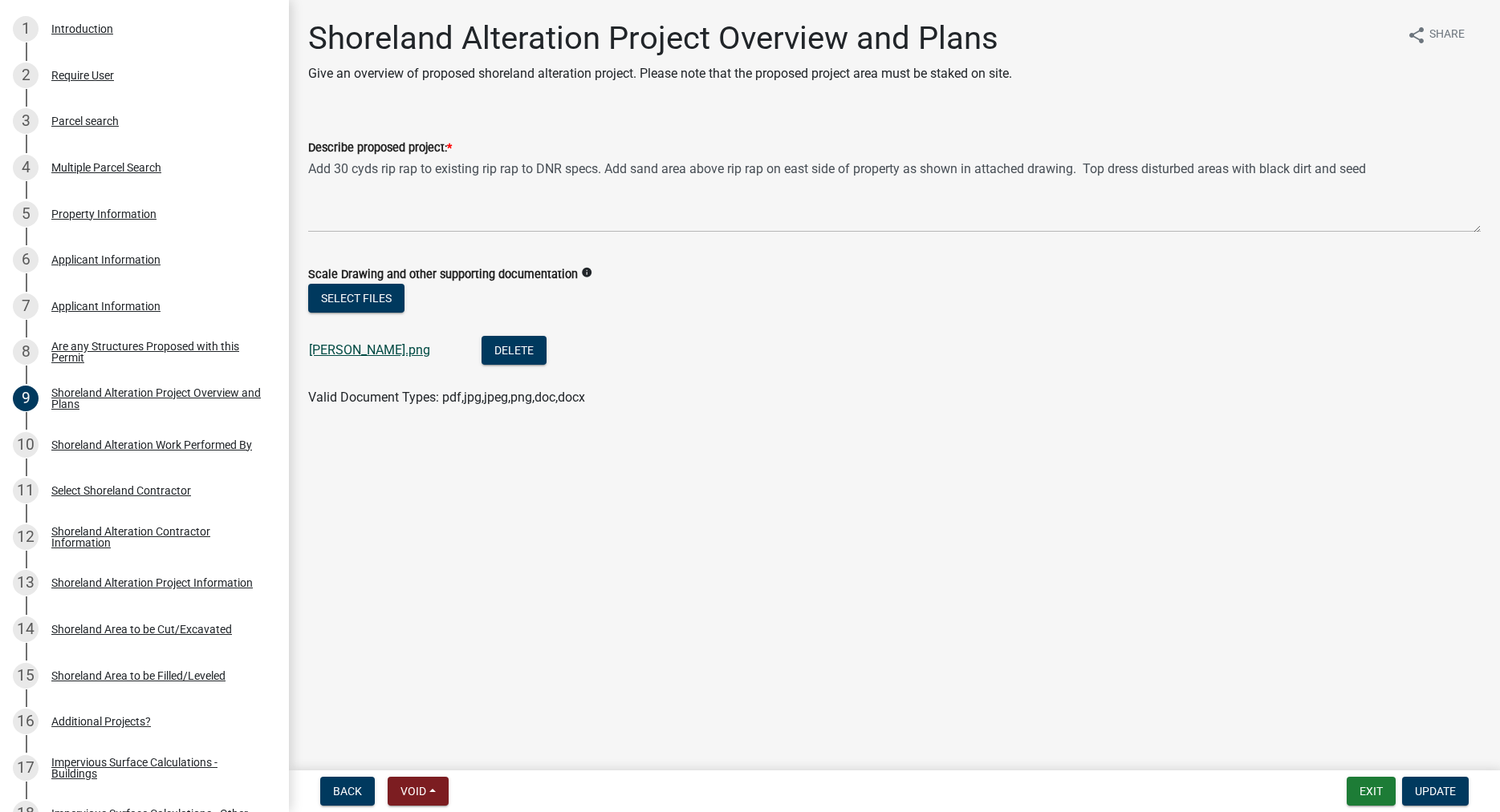
click at [332, 355] on link "[PERSON_NAME].png" at bounding box center [369, 349] width 121 height 15
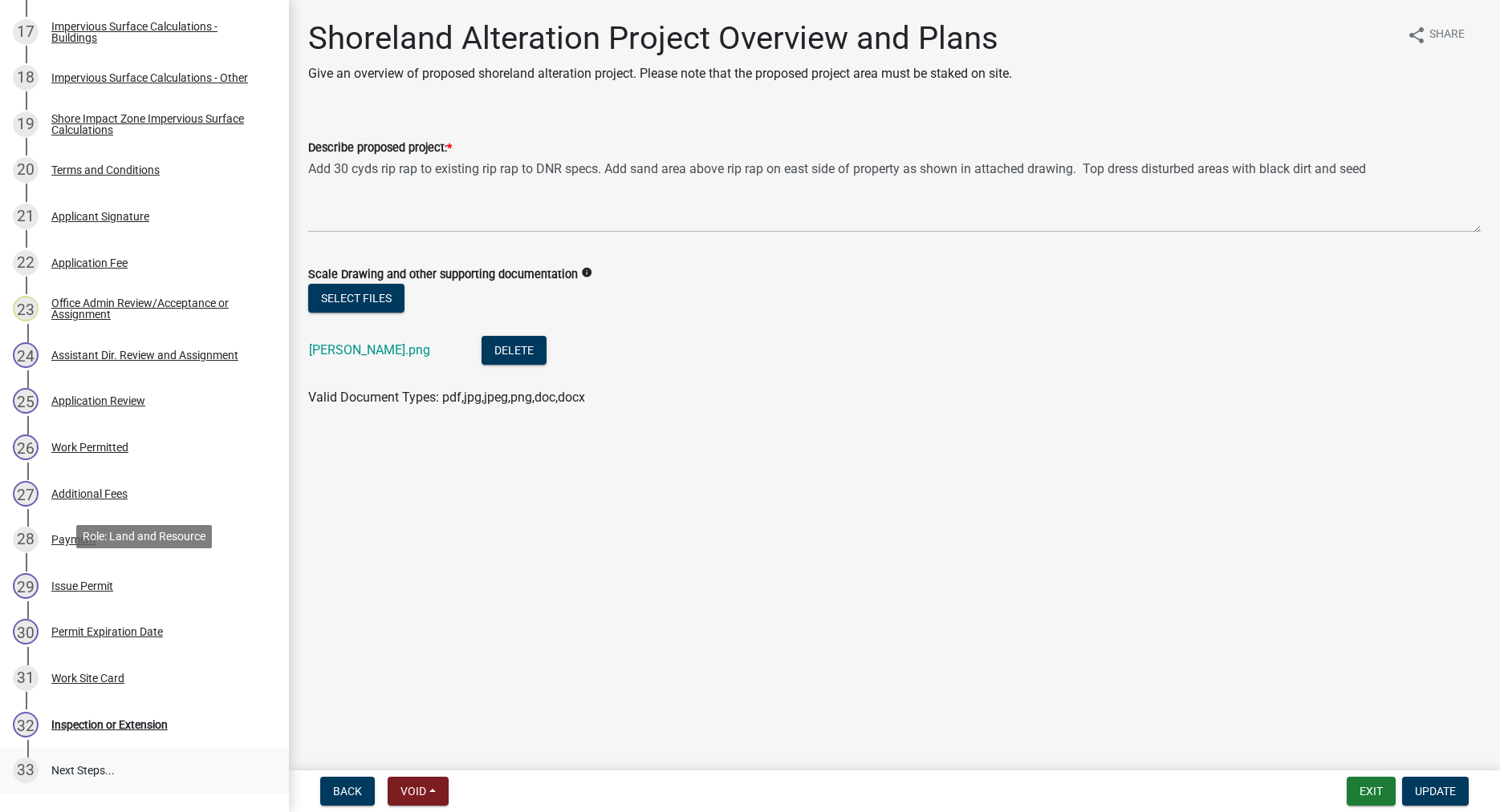
scroll to position [1194, 0]
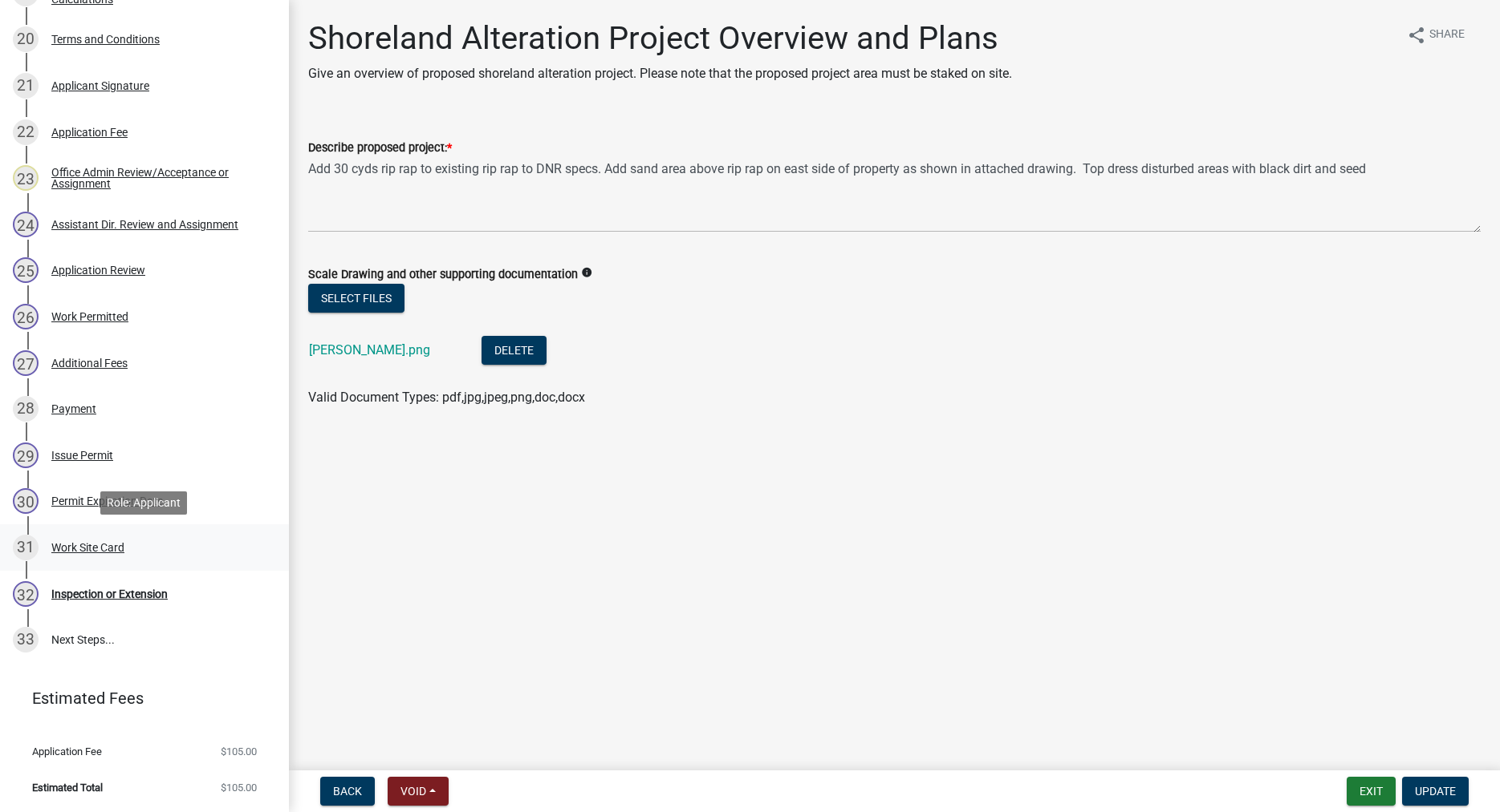
click at [110, 551] on div "Work Site Card" at bounding box center [88, 547] width 73 height 11
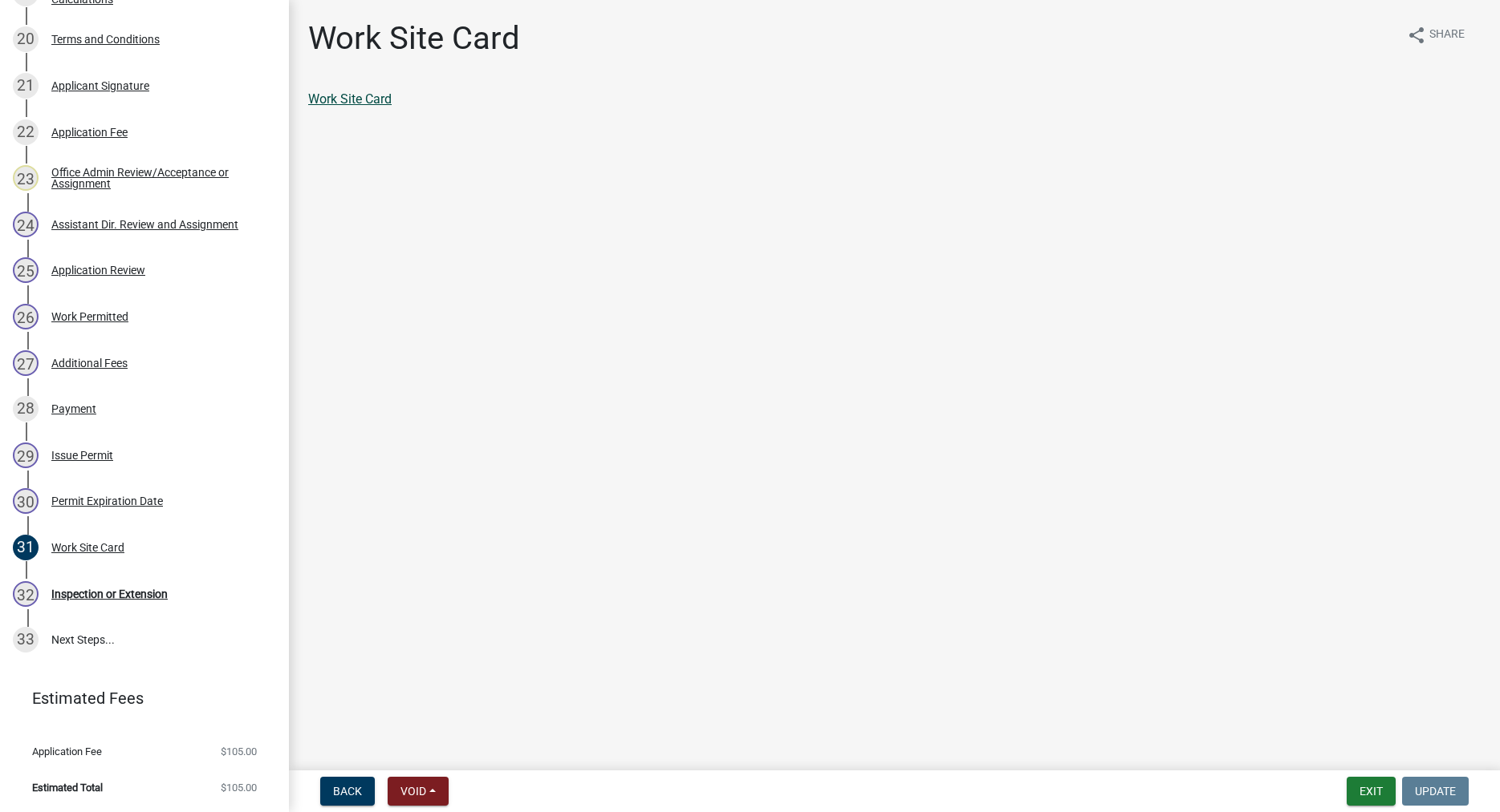
click at [346, 99] on link "Work Site Card" at bounding box center [349, 98] width 84 height 15
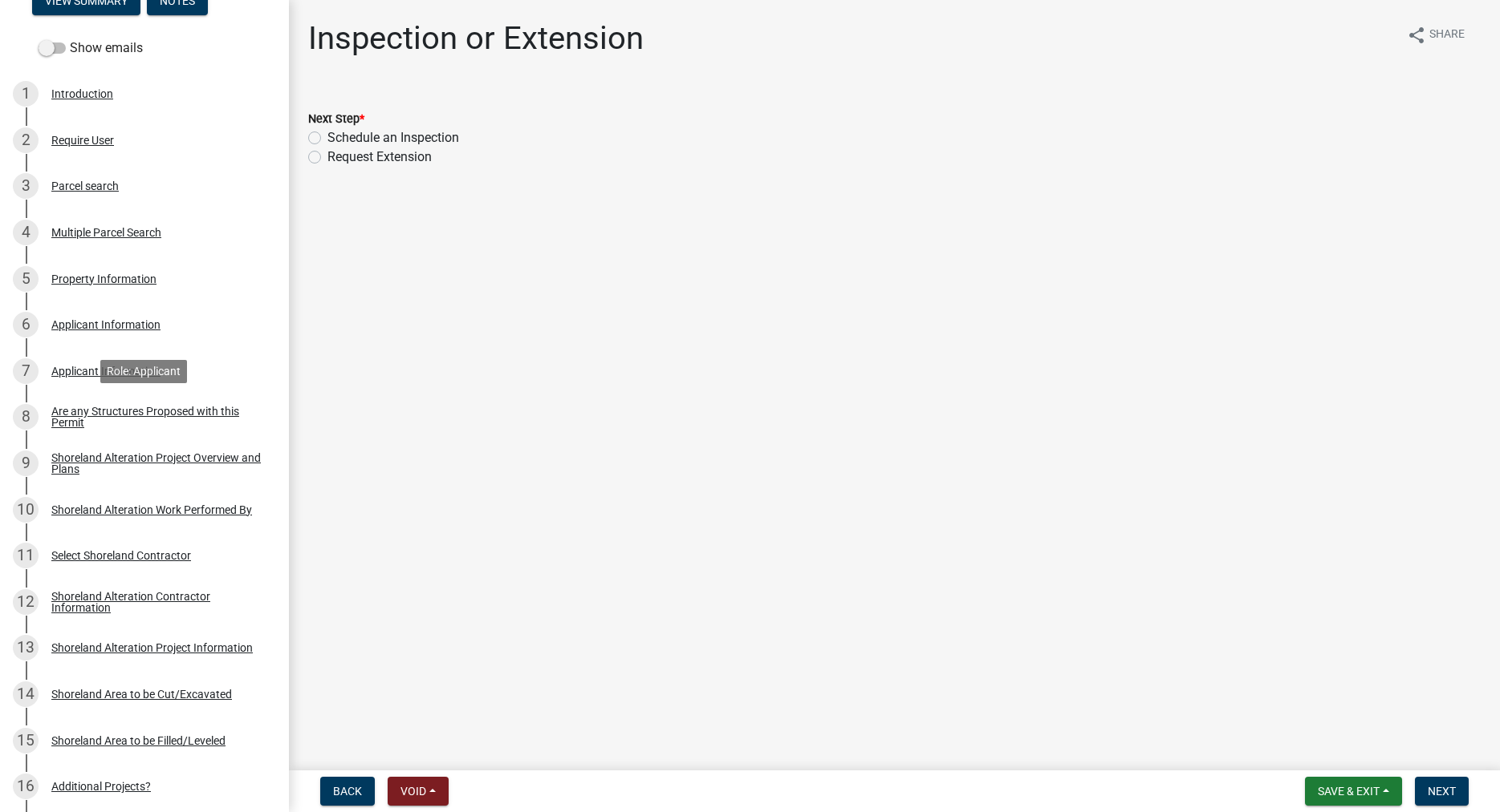
scroll to position [409, 0]
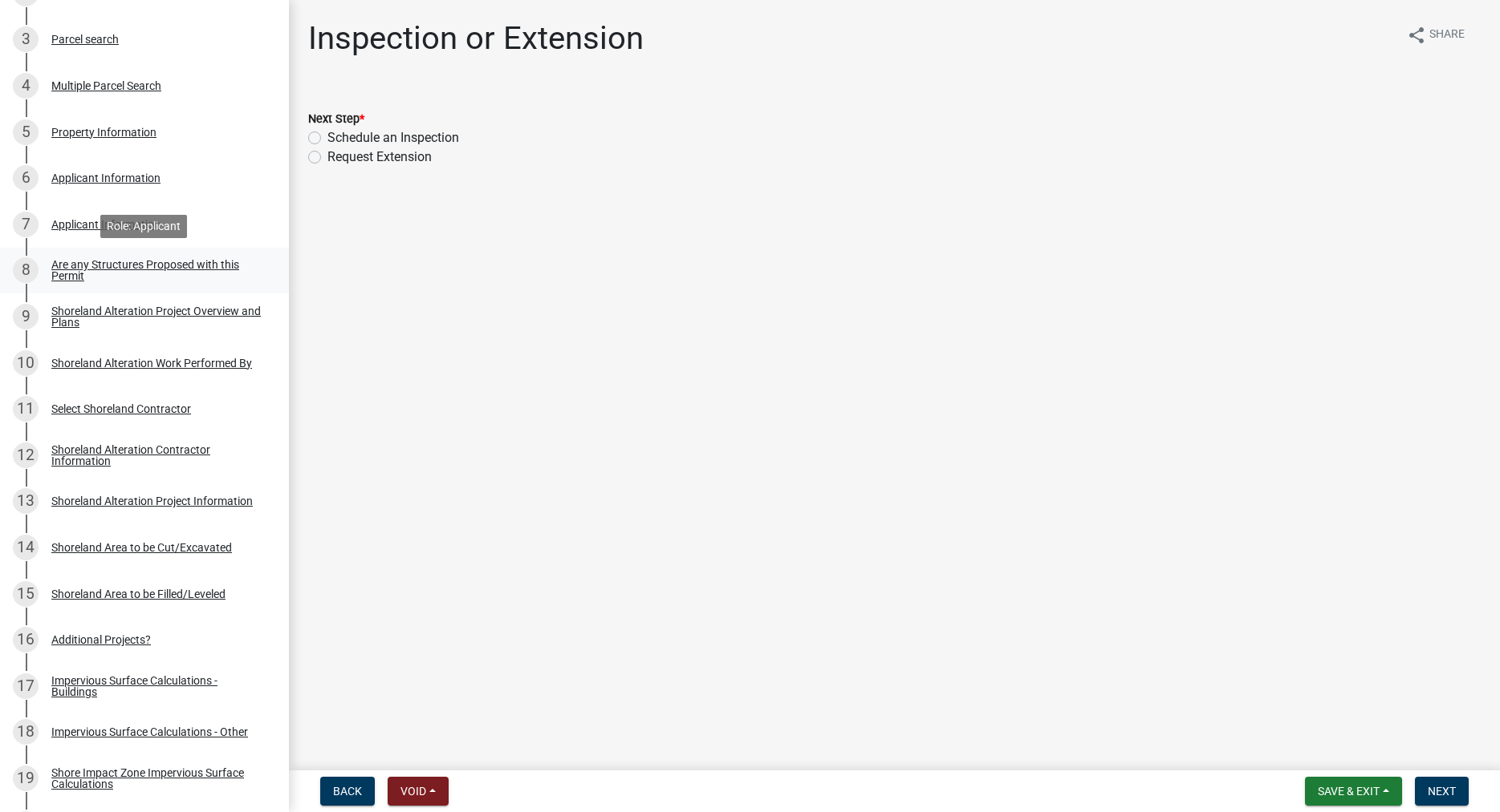
click at [63, 276] on div "Are any Structures Proposed with this Permit" at bounding box center [156, 269] width 211 height 23
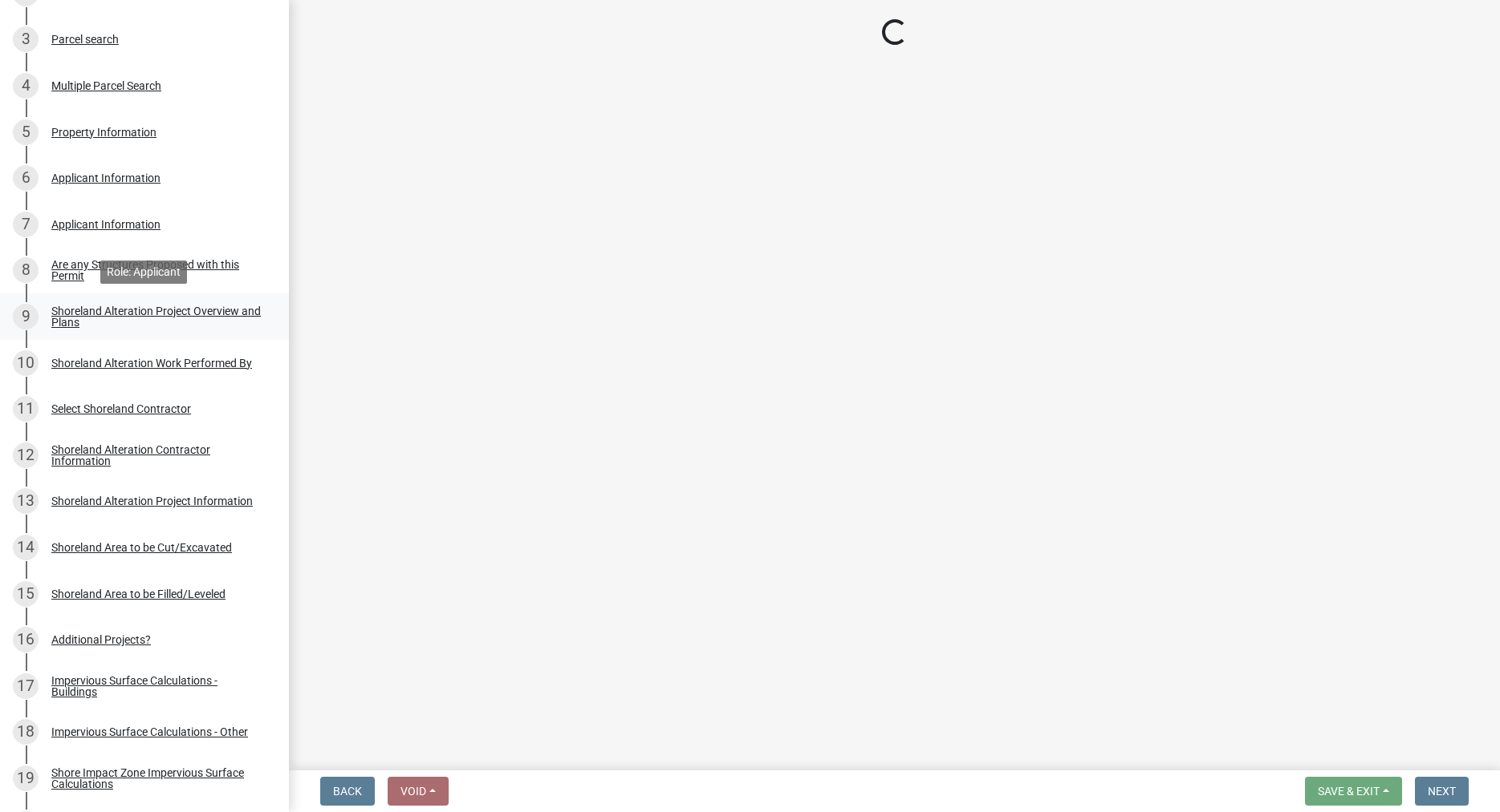
click at [68, 316] on div "Shoreland Alteration Project Overview and Plans" at bounding box center [156, 317] width 211 height 23
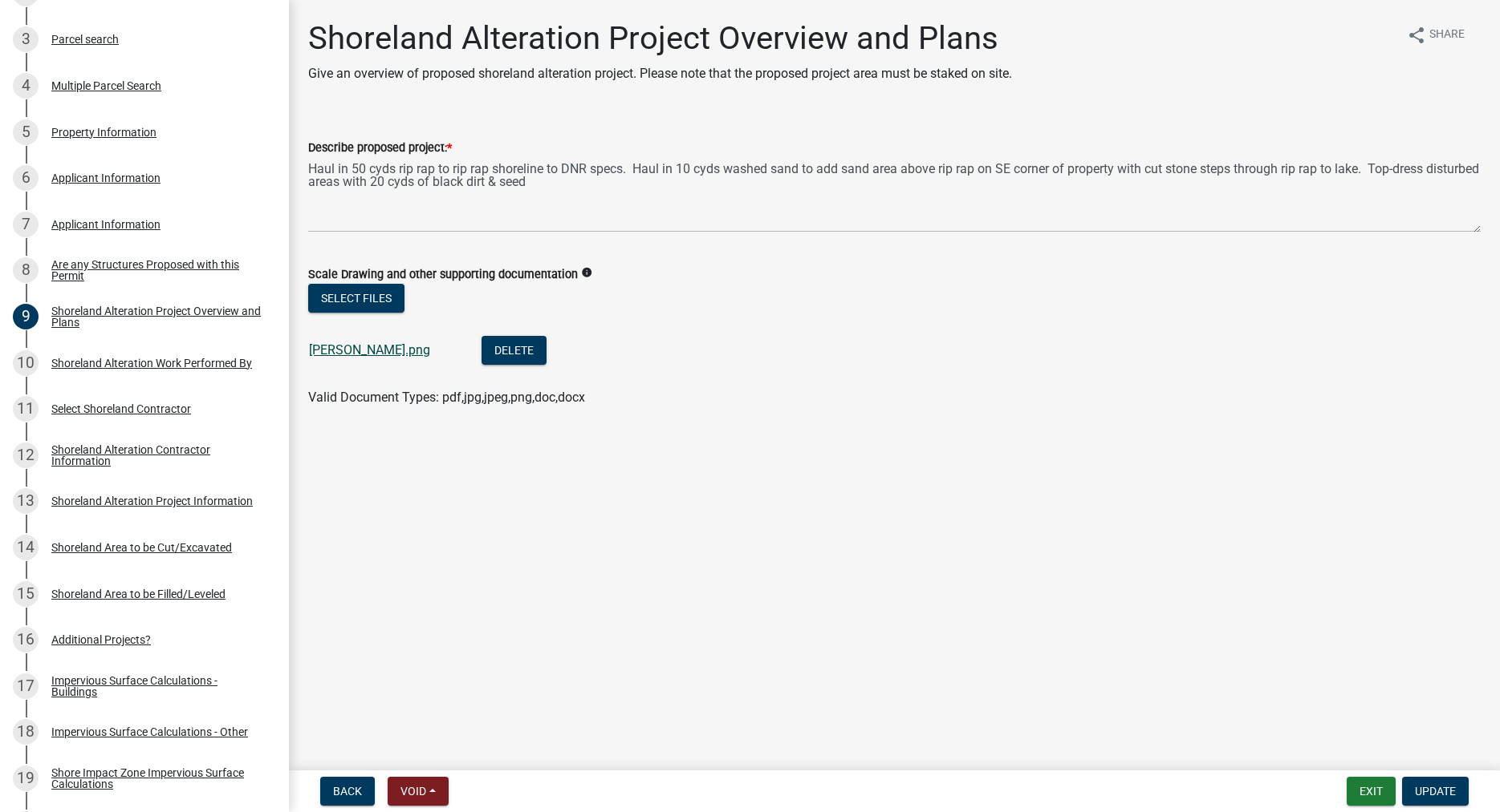
click at [352, 357] on link "[PERSON_NAME].png" at bounding box center [369, 349] width 121 height 15
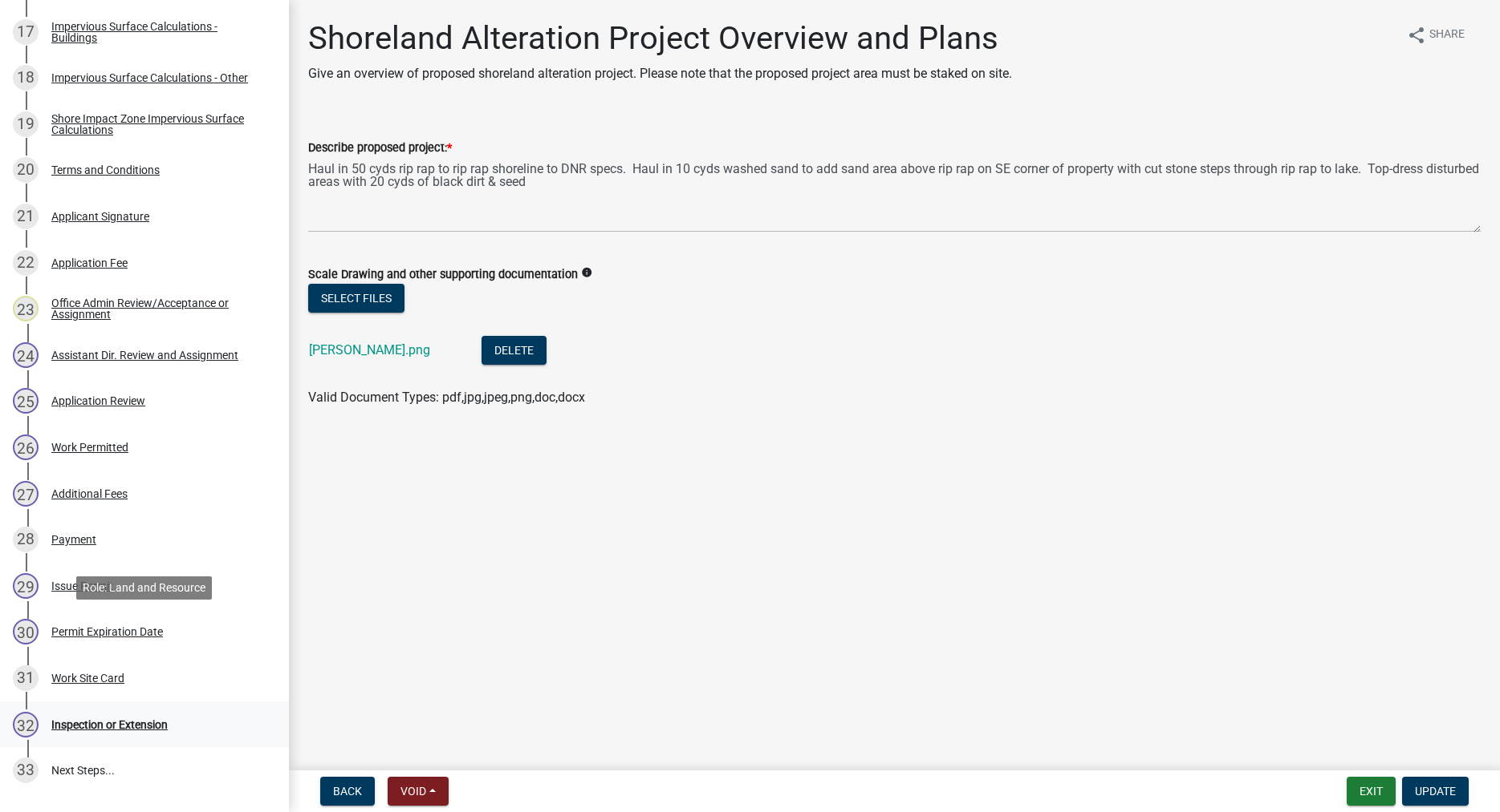
scroll to position [1194, 0]
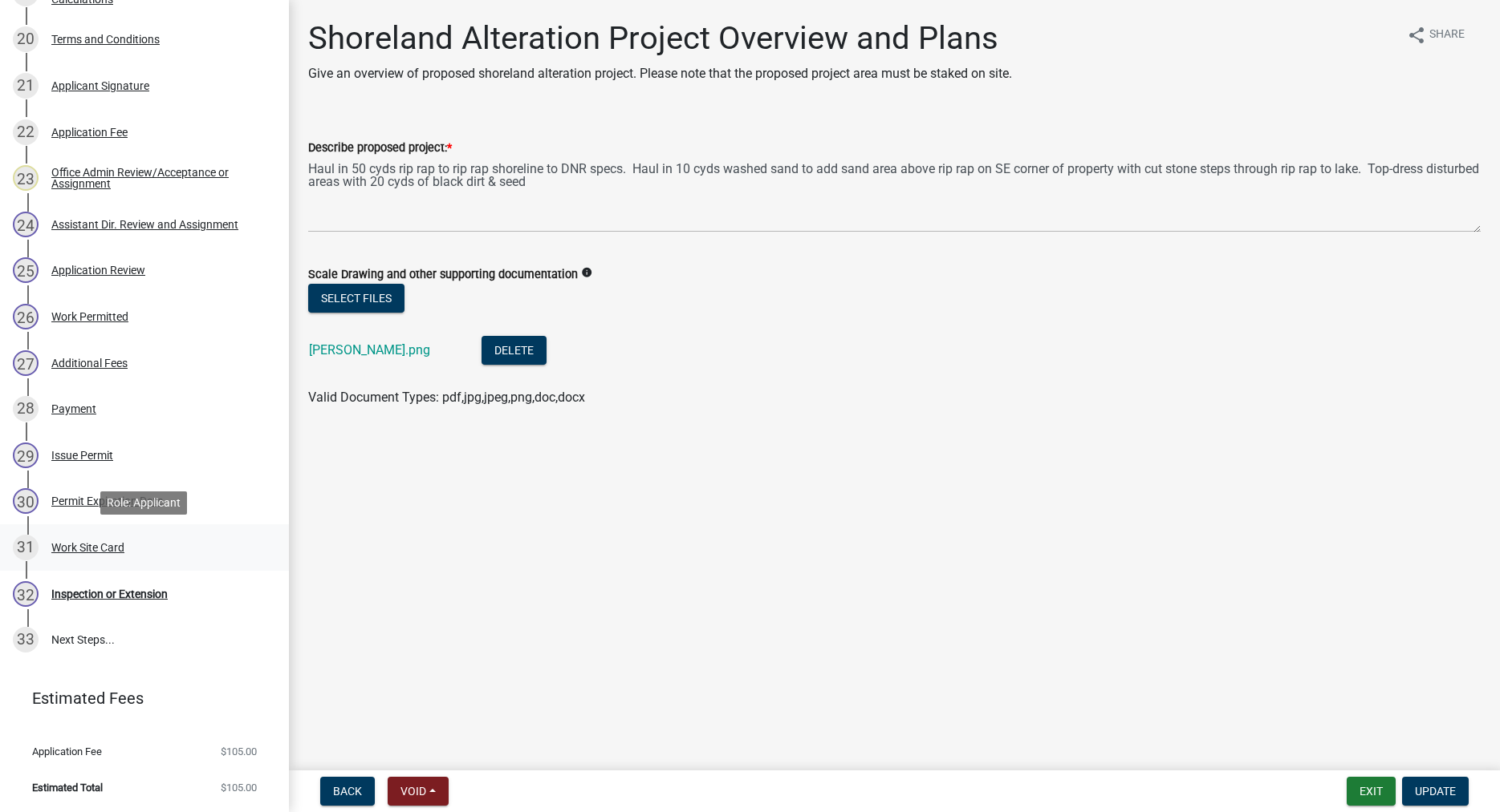
click at [98, 545] on div "Work Site Card" at bounding box center [88, 547] width 73 height 11
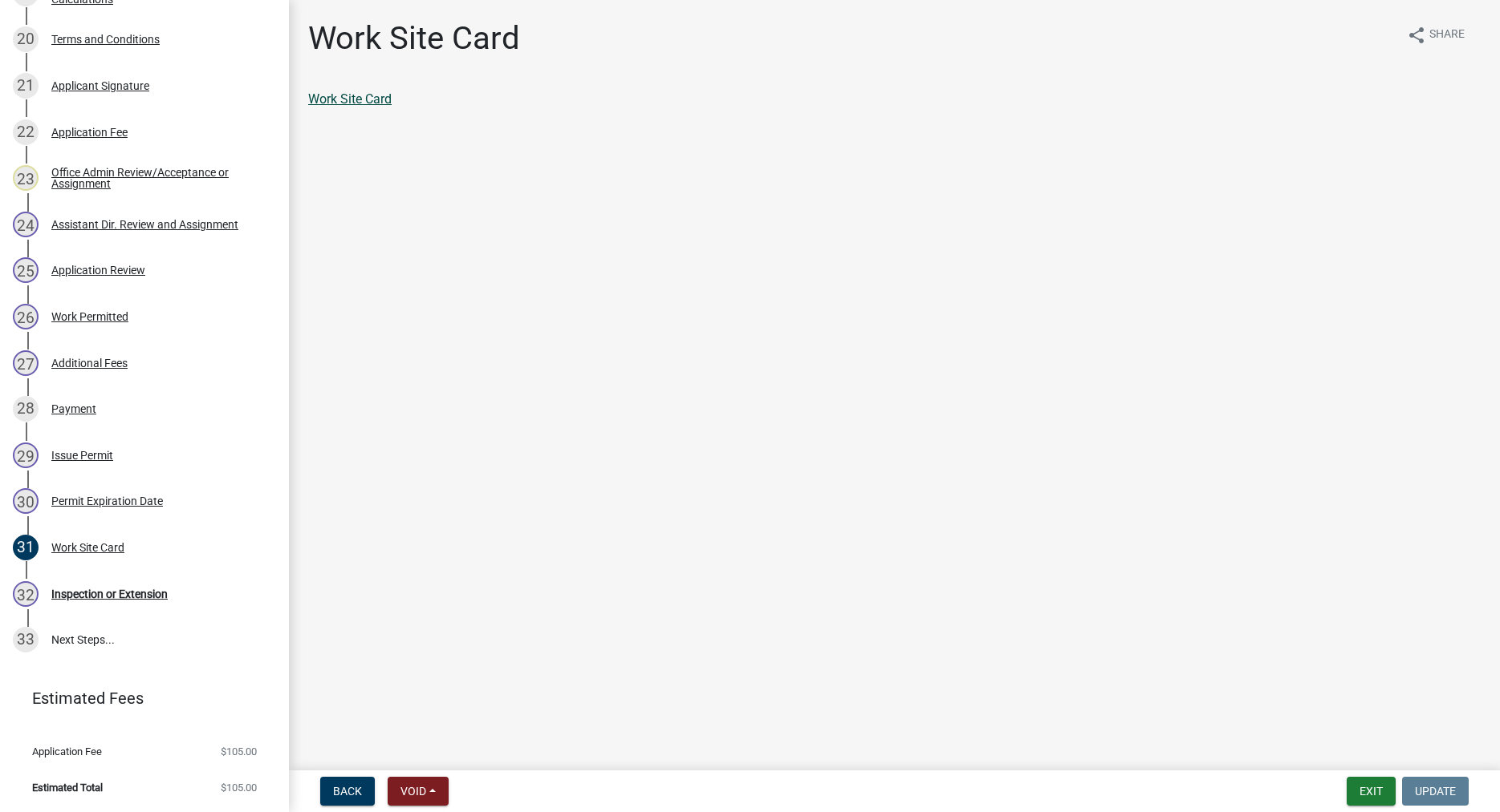
click at [382, 102] on link "Work Site Card" at bounding box center [349, 98] width 84 height 15
